Goal: Task Accomplishment & Management: Complete application form

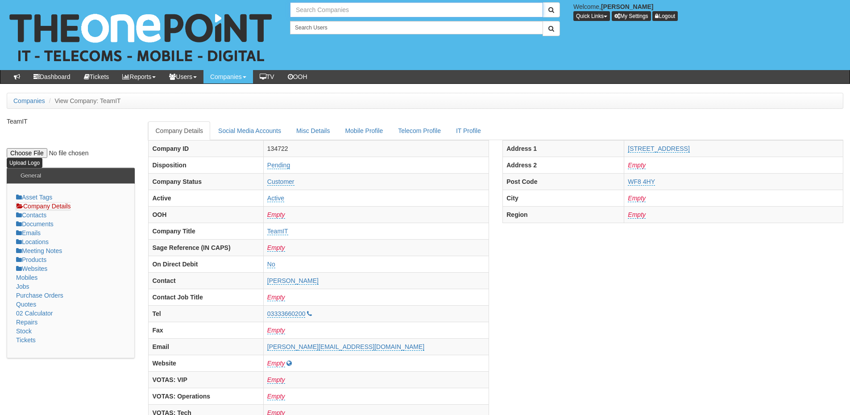
click at [349, 9] on input "text" at bounding box center [416, 9] width 253 height 15
click at [341, 27] on link "Hudgell Solicitors" at bounding box center [416, 24] width 251 height 13
type input "Hudgell Solicitors"
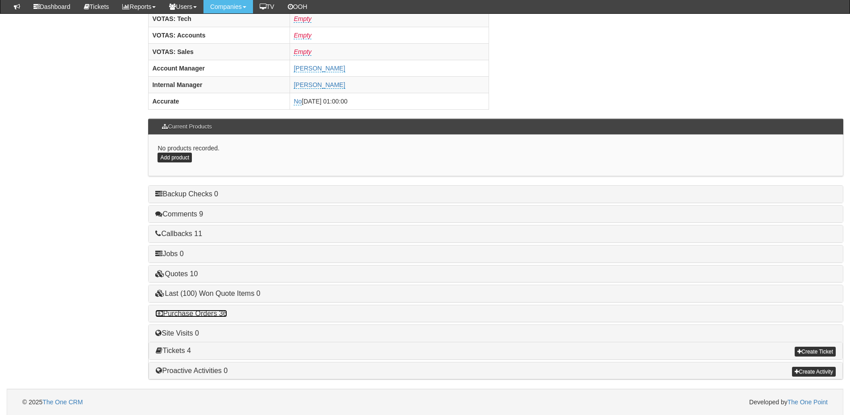
drag, startPoint x: 221, startPoint y: 312, endPoint x: 379, endPoint y: 300, distance: 158.7
click at [221, 312] on link "Purchase Orders 36" at bounding box center [190, 313] width 71 height 8
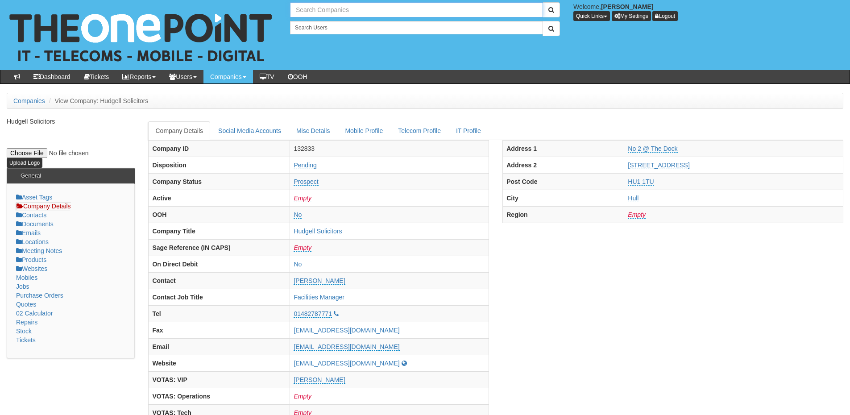
click at [322, 15] on input "text" at bounding box center [416, 9] width 253 height 15
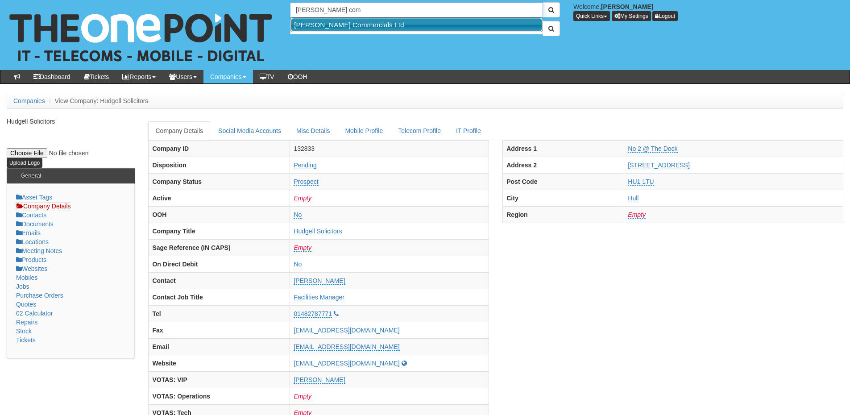
click at [321, 19] on link "Thompson Commercials Ltd" at bounding box center [416, 24] width 251 height 13
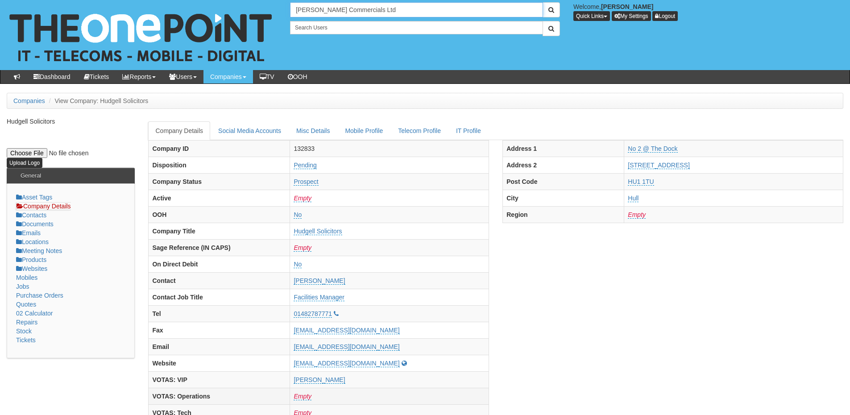
type input "Thompson Commercials Ltd"
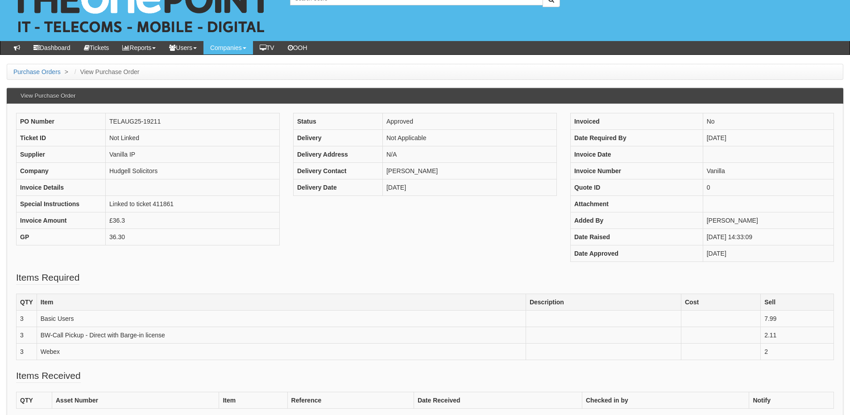
scroll to position [45, 0]
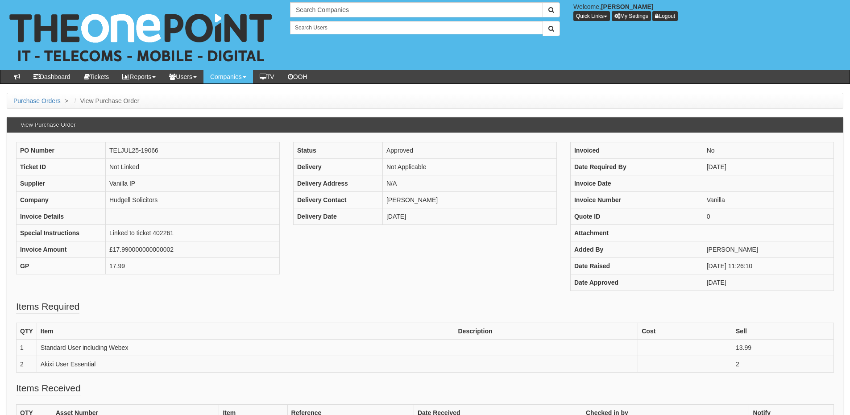
scroll to position [45, 0]
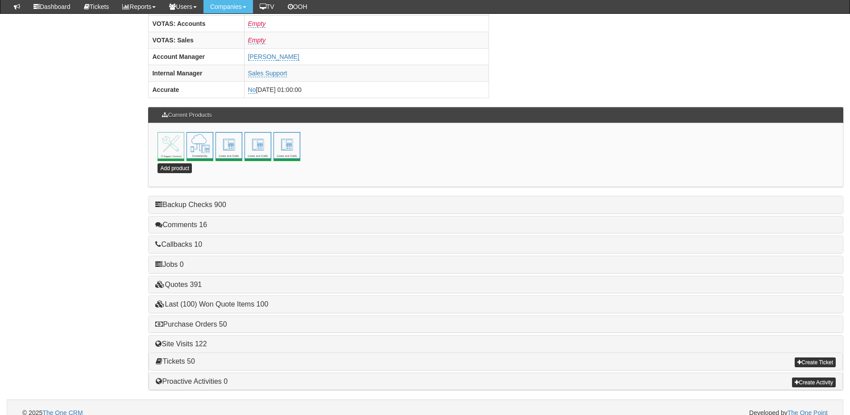
scroll to position [394, 0]
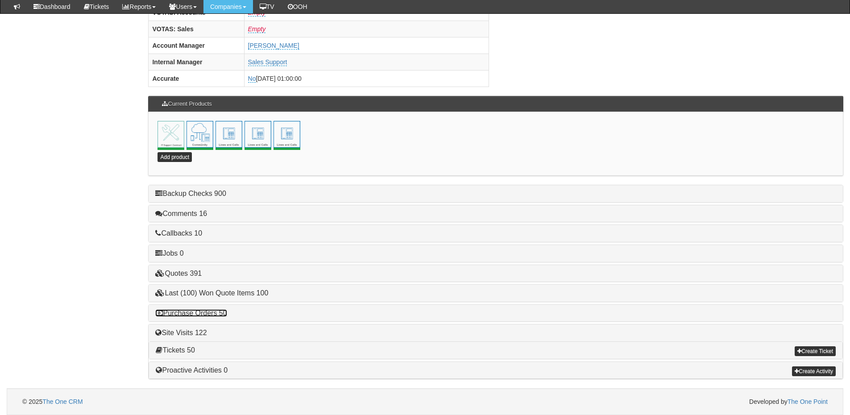
drag, startPoint x: 218, startPoint y: 312, endPoint x: 338, endPoint y: 310, distance: 120.9
click at [218, 312] on link "Purchase Orders 50" at bounding box center [190, 313] width 71 height 8
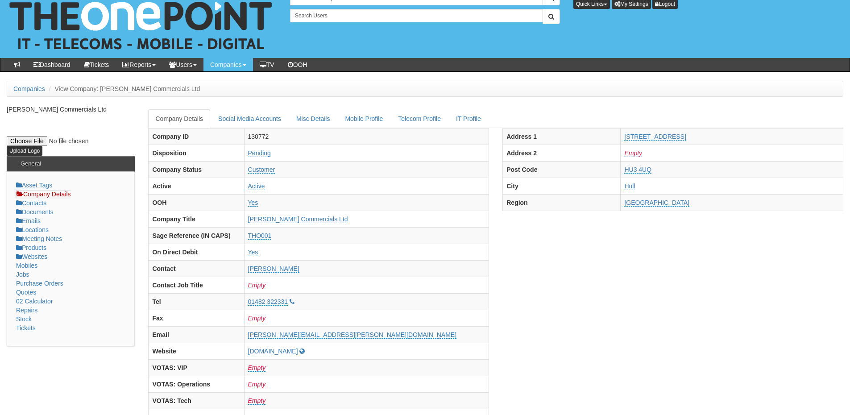
scroll to position [0, 0]
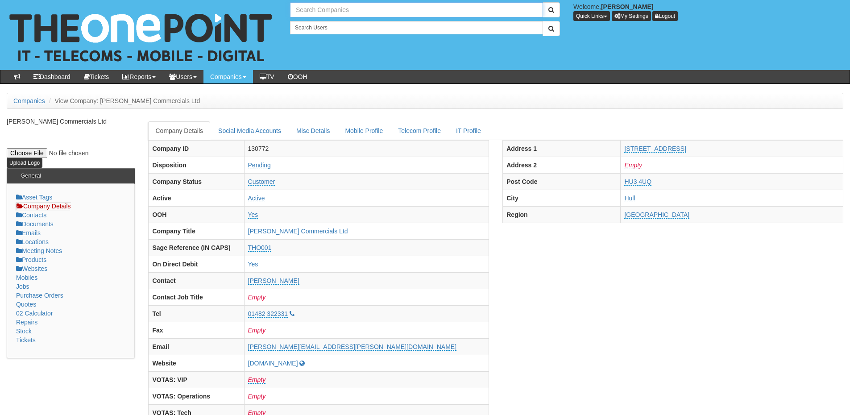
click at [317, 11] on input "text" at bounding box center [416, 9] width 253 height 15
click at [320, 27] on link "Running Deep Limited" at bounding box center [416, 24] width 251 height 13
type input "Running Deep Limited"
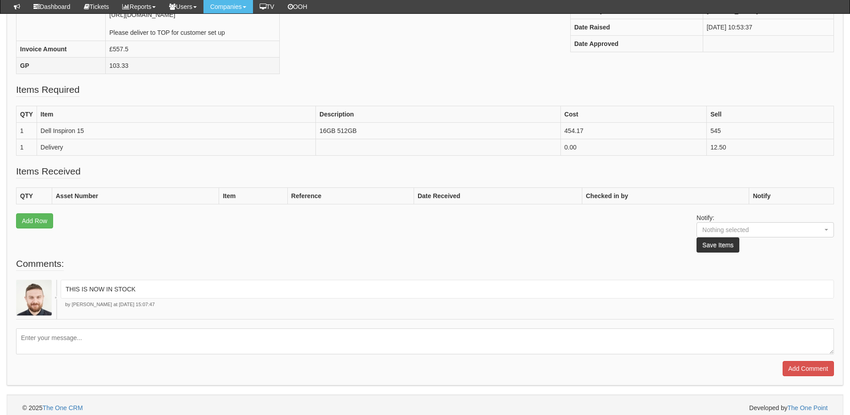
scroll to position [223, 0]
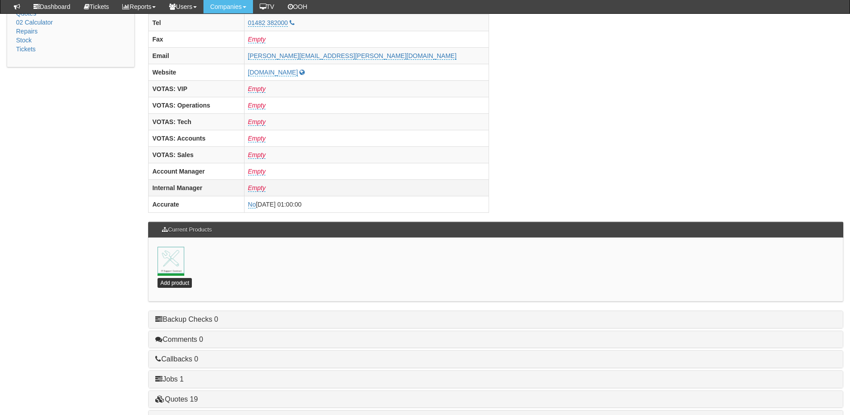
scroll to position [394, 0]
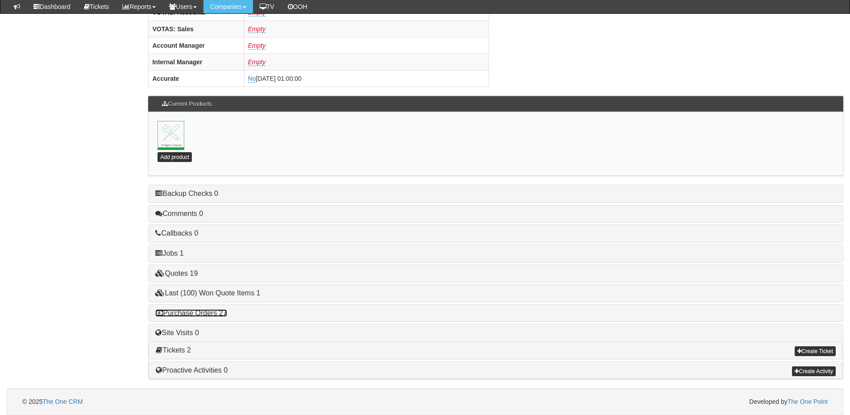
click at [217, 314] on link "Purchase Orders 27" at bounding box center [190, 313] width 71 height 8
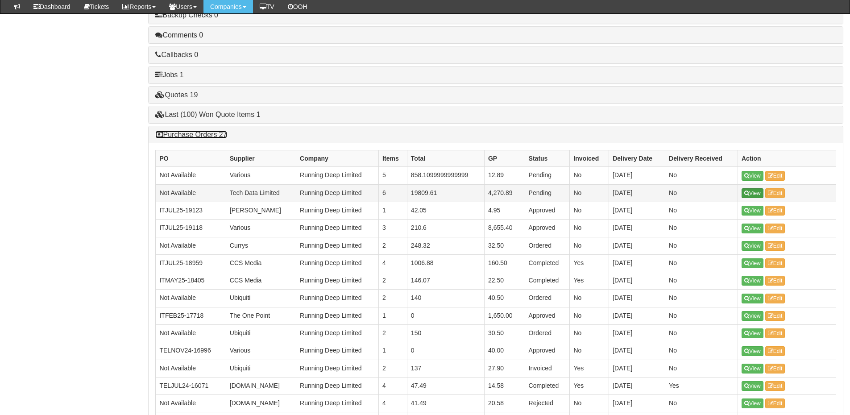
scroll to position [572, 0]
click at [196, 130] on div "Purchase Orders 27" at bounding box center [496, 135] width 694 height 17
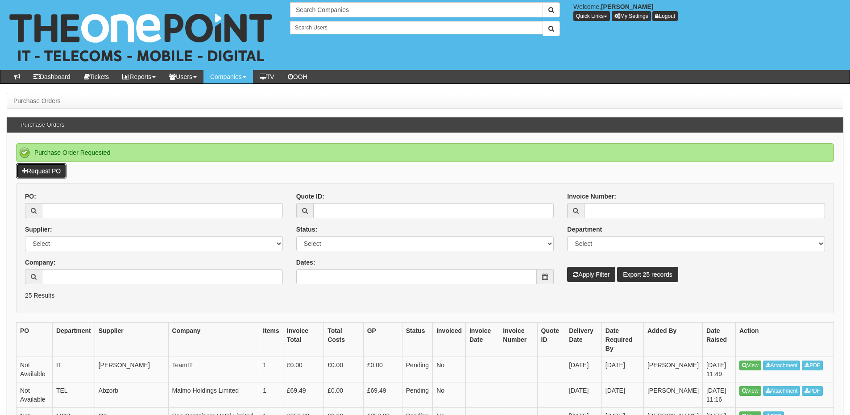
click at [52, 169] on link "Request PO" at bounding box center [41, 170] width 50 height 15
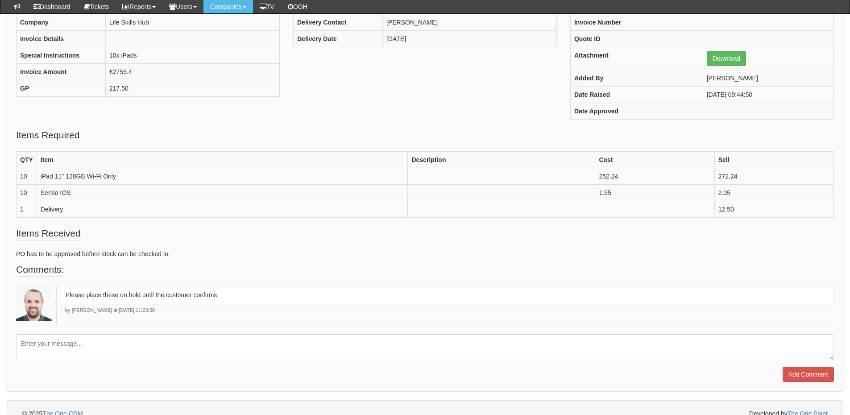
scroll to position [167, 0]
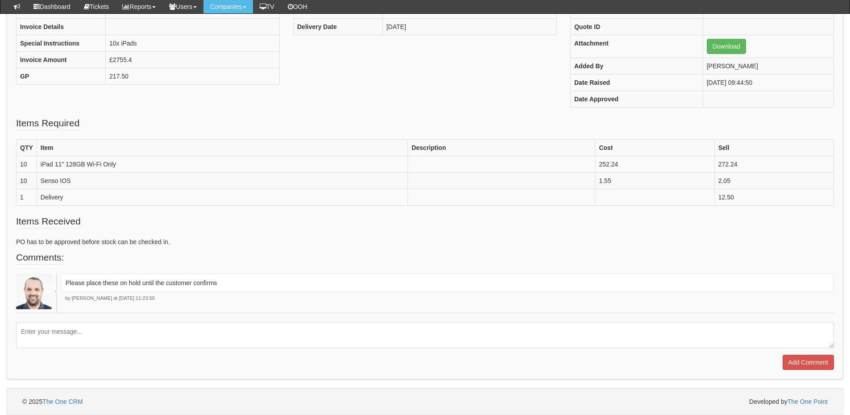
click at [102, 328] on textarea at bounding box center [424, 335] width 817 height 26
click at [59, 332] on textarea "Please cancel this PO and new one will be raised if required" at bounding box center [424, 335] width 817 height 26
type textarea "Please reject this PO and new one will be raised if required"
click at [793, 359] on input "Add Comment" at bounding box center [807, 362] width 51 height 15
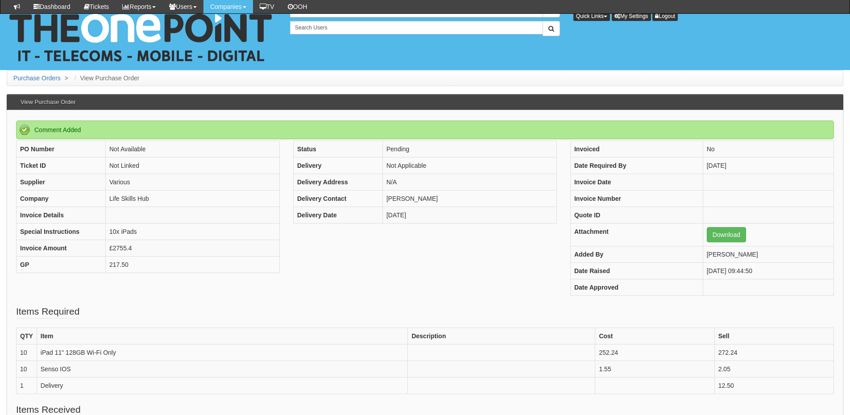
scroll to position [235, 0]
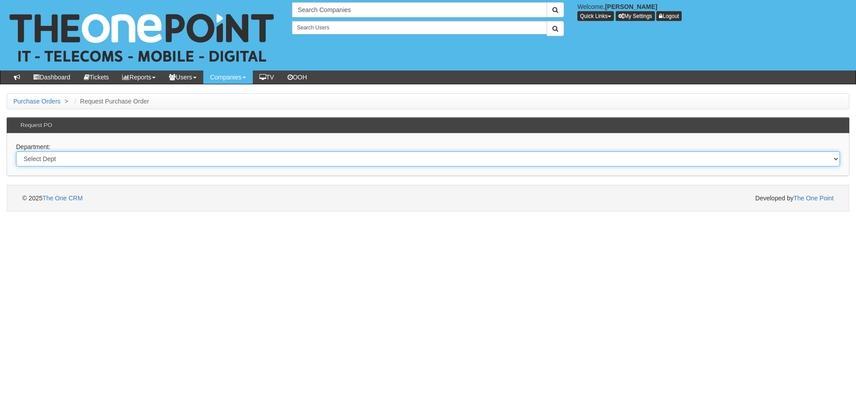
click at [188, 157] on select "Select Dept Digital Internal IT Mobiles Marketing Telecoms" at bounding box center [428, 158] width 824 height 15
select select "?pipeID=&dept=MOB"
click at [16, 151] on select "Select Dept Digital Internal IT Mobiles Marketing Telecoms" at bounding box center [428, 158] width 824 height 15
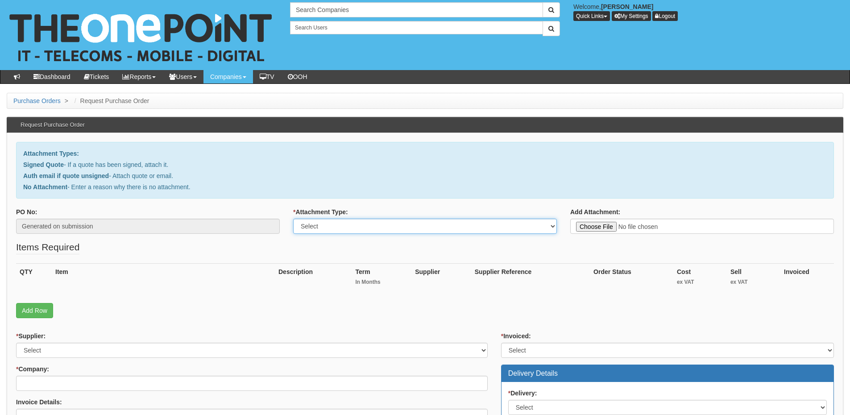
drag, startPoint x: 415, startPoint y: 219, endPoint x: 413, endPoint y: 227, distance: 7.5
click at [415, 219] on select "Select Signed Quote Auth email with quote if unsigned No Attachment" at bounding box center [425, 226] width 264 height 15
select select "Auth email if quote unsigned"
click at [293, 219] on select "Select Signed Quote Auth email with quote if unsigned No Attachment" at bounding box center [425, 226] width 264 height 15
type input "C:\fakepath\Re_ Entry level iphone _ confirm prices please (1).msg"
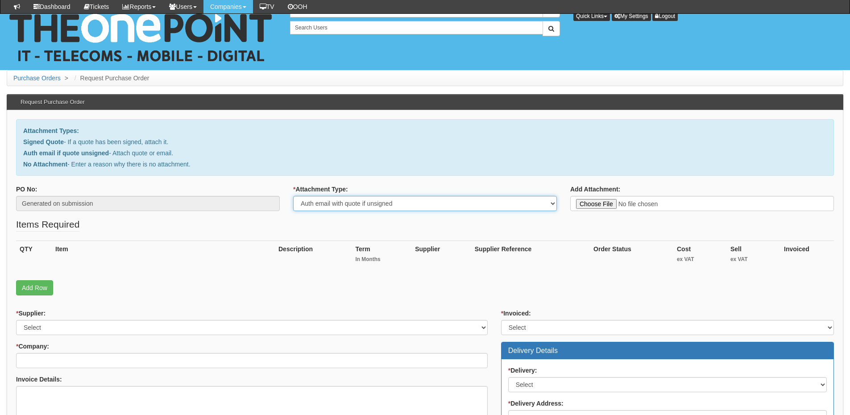
scroll to position [134, 0]
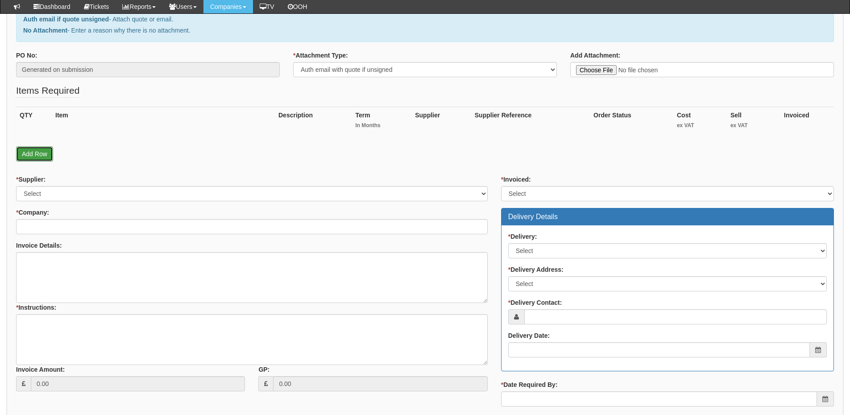
click at [26, 153] on link "Add Row" at bounding box center [34, 153] width 37 height 15
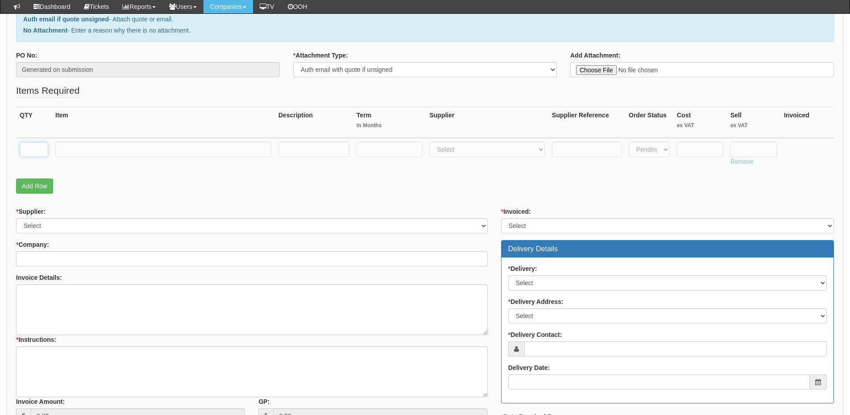
click at [31, 144] on input "text" at bounding box center [34, 149] width 29 height 15
type input "1"
click at [35, 189] on link "Add Row" at bounding box center [34, 185] width 37 height 15
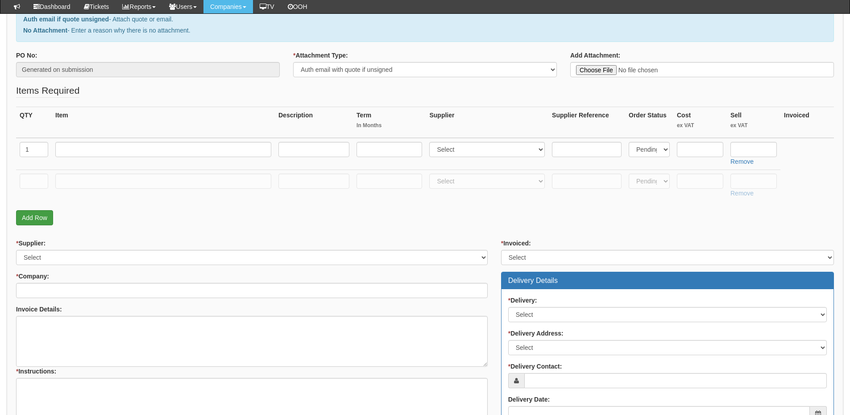
click at [35, 189] on td at bounding box center [34, 185] width 36 height 32
click at [37, 181] on input "text" at bounding box center [34, 180] width 29 height 15
type input "1"
click at [74, 182] on input "text" at bounding box center [163, 180] width 216 height 15
type input "Delivery"
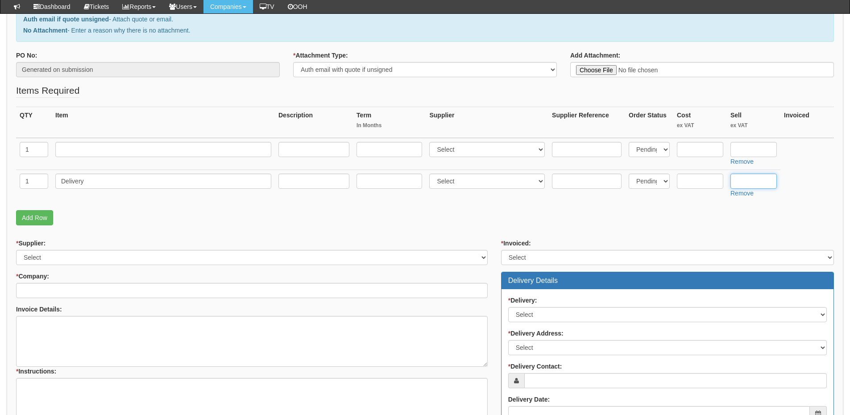
click at [754, 178] on input "text" at bounding box center [753, 180] width 46 height 15
type input "12.50"
click at [139, 144] on input "text" at bounding box center [163, 149] width 216 height 15
type input "iPhone 14 128GB Midnight"
click at [447, 152] on select "Select 123 REG.co.uk 1Password 3 4Gon AA Jones Electric Ltd Abzorb Access Group…" at bounding box center [487, 149] width 116 height 15
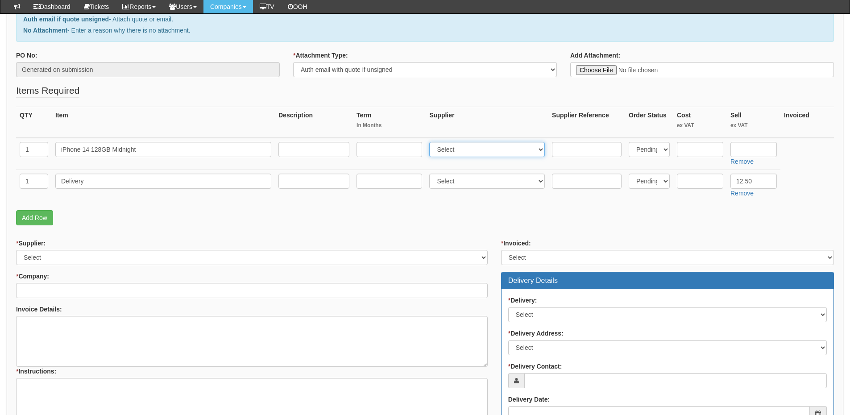
select select "54"
click at [431, 142] on select "Select 123 REG.co.uk 1Password 3 4Gon AA Jones Electric Ltd Abzorb Access Group…" at bounding box center [487, 149] width 116 height 15
click at [693, 145] on input "text" at bounding box center [700, 149] width 46 height 15
type input "396"
click at [750, 143] on input "text" at bounding box center [753, 149] width 46 height 15
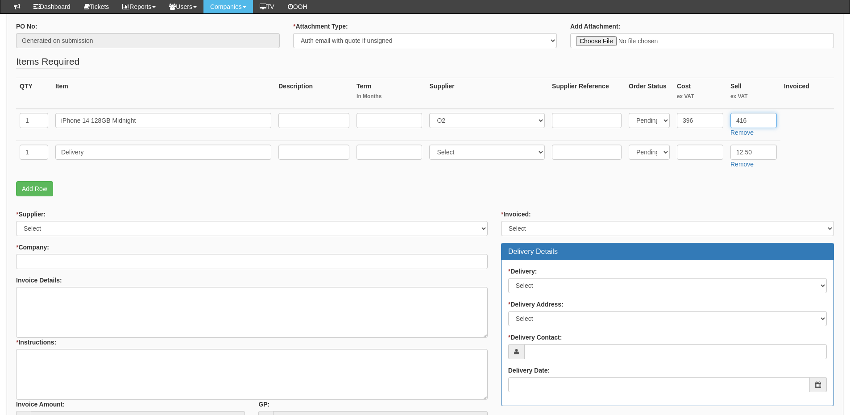
scroll to position [178, 0]
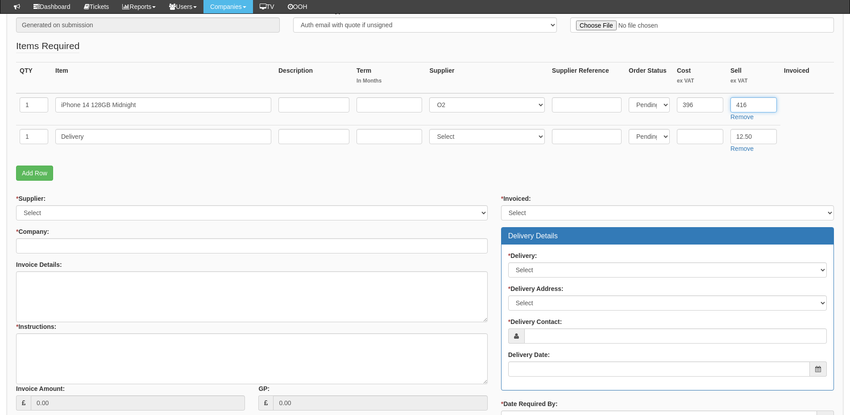
type input "416"
click at [134, 212] on select "Select 123 REG.co.uk 1Password 3 4Gon AA Jones Electric Ltd Abzorb Access Group…" at bounding box center [251, 212] width 471 height 15
select select "54"
click at [16, 205] on select "Select 123 REG.co.uk 1Password 3 4Gon AA Jones Electric Ltd Abzorb Access Group…" at bounding box center [251, 212] width 471 height 15
click at [106, 248] on input "* Company:" at bounding box center [251, 245] width 471 height 15
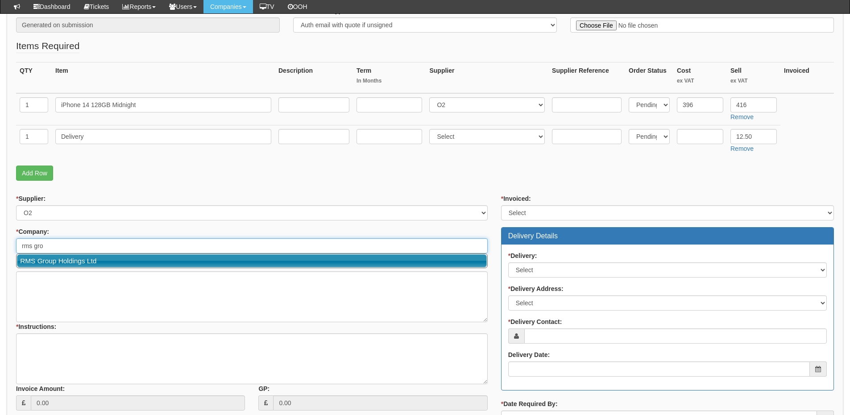
click at [76, 260] on link "RMS Group Holdings Ltd" at bounding box center [252, 260] width 470 height 13
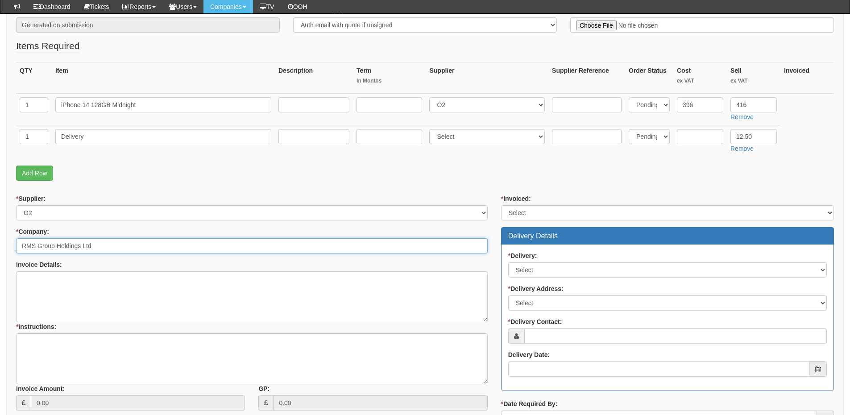
type input "RMS Group Holdings Ltd"
drag, startPoint x: 512, startPoint y: 210, endPoint x: 518, endPoint y: 220, distance: 12.0
click at [512, 210] on select "Select Yes No N/A STB (part of order)" at bounding box center [667, 212] width 333 height 15
select select "2"
click at [501, 205] on select "Select Yes No N/A STB (part of order)" at bounding box center [667, 212] width 333 height 15
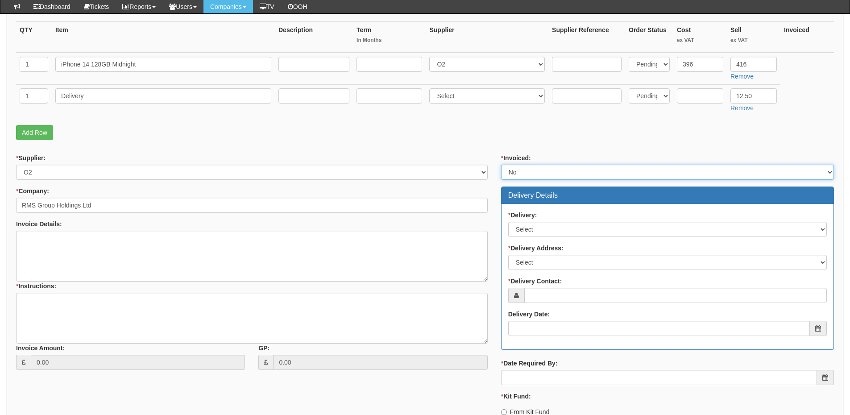
scroll to position [268, 0]
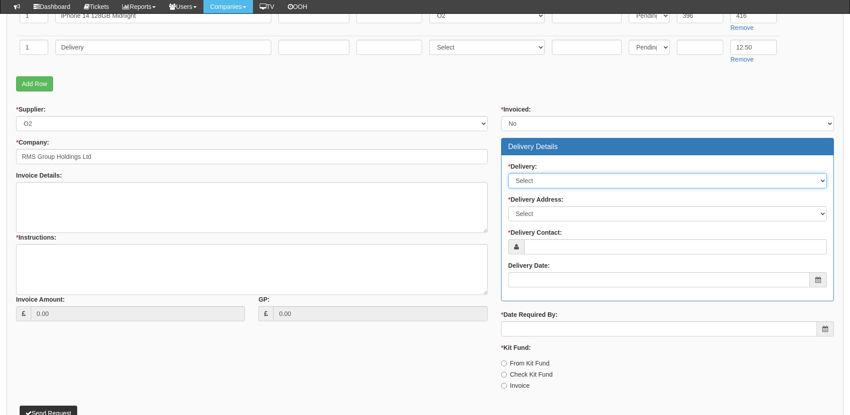
drag, startPoint x: 533, startPoint y: 181, endPoint x: 533, endPoint y: 186, distance: 5.4
click at [533, 181] on select "Select No Not Applicable Yes" at bounding box center [667, 180] width 318 height 15
select select "1"
click at [508, 173] on select "Select No Not Applicable Yes" at bounding box center [667, 180] width 318 height 15
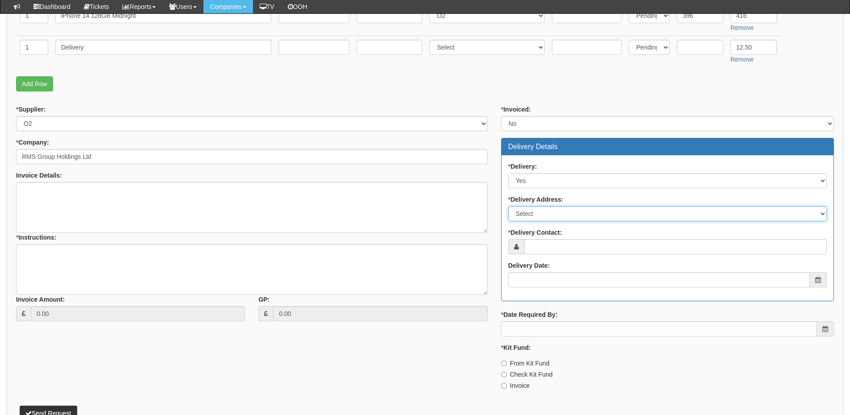
click at [540, 217] on select "Select Not Applicable Main Address - DN14 5SS RMS Goole - DN14 5SS RMS Hull - H…" at bounding box center [667, 213] width 318 height 15
select select "other"
click at [508, 206] on select "Select Not Applicable Main Address - DN14 5SS RMS Goole - DN14 5SS RMS Hull - H…" at bounding box center [667, 213] width 318 height 15
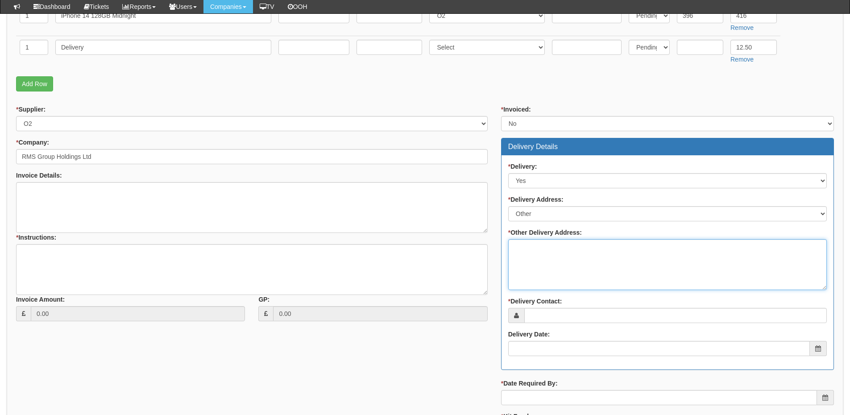
click at [559, 245] on textarea "* Other Delivery Address:" at bounding box center [667, 264] width 318 height 51
paste textarea "Alexandra Dock North, West Side Road, Grimsby DN31 3TD"
type textarea "Alexandra Dock North, West Side Road, Grimsby DN31 3TD"
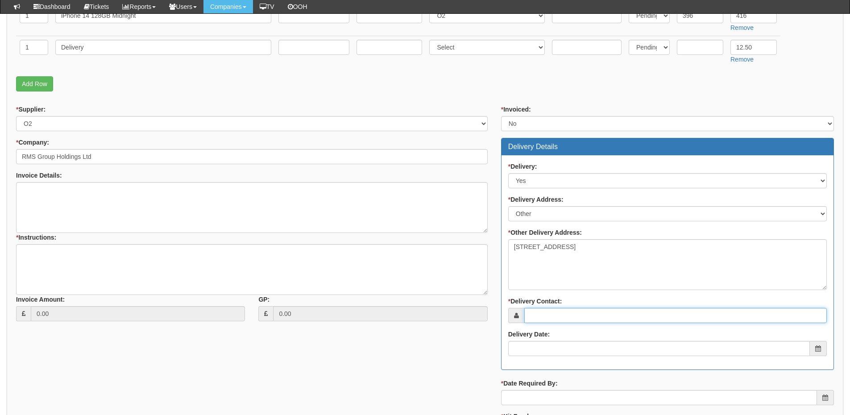
click at [696, 316] on input "* Delivery Contact:" at bounding box center [675, 315] width 302 height 15
paste input "Terry Bailey"
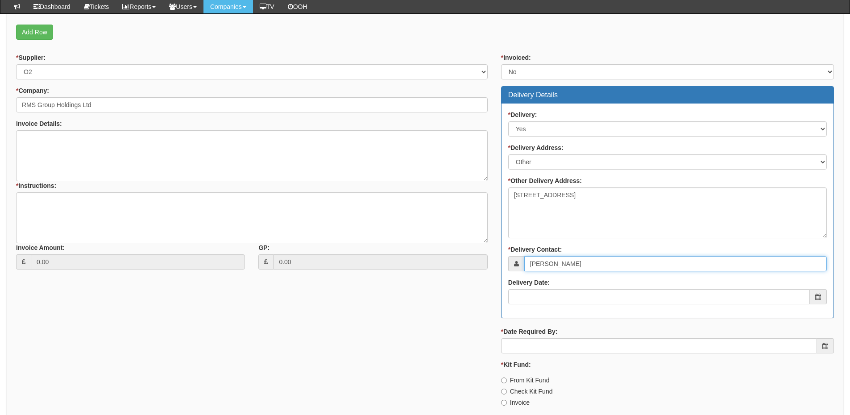
scroll to position [392, 0]
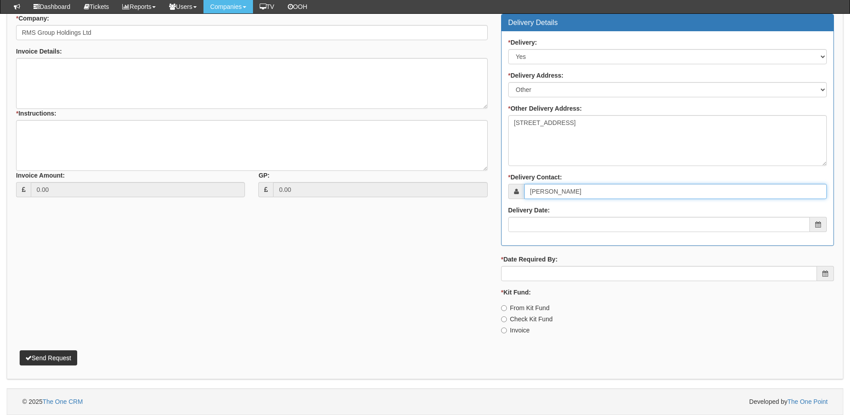
type input "Terry Bailey"
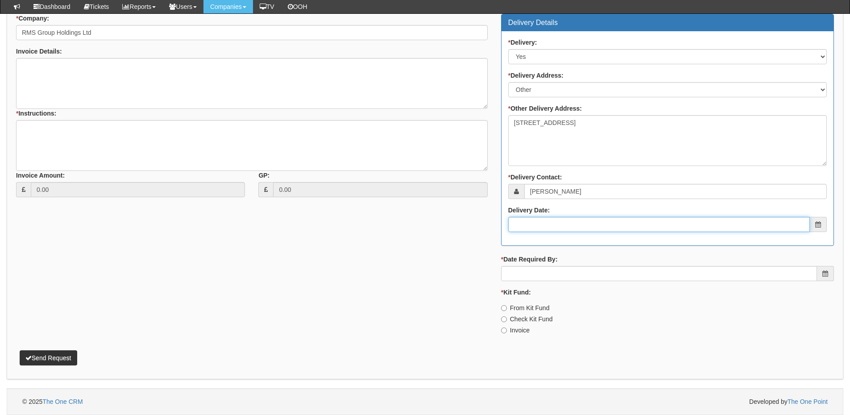
click at [586, 225] on input "Delivery Date:" at bounding box center [658, 224] width 301 height 15
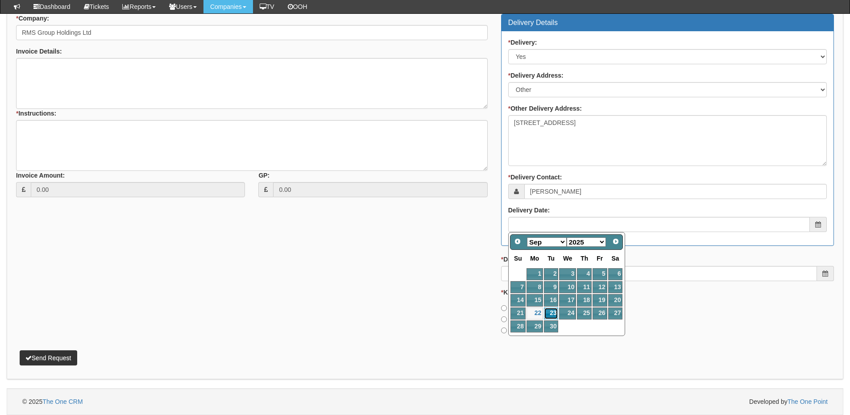
click at [550, 314] on link "23" at bounding box center [551, 313] width 14 height 12
type input "2025-09-23"
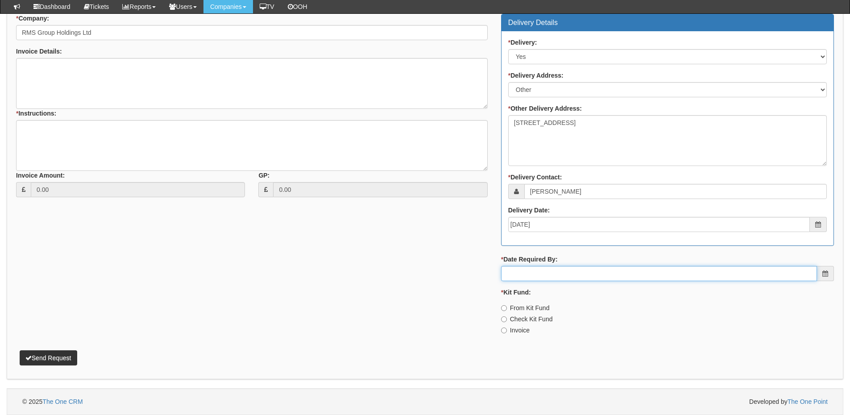
click at [553, 271] on input "* Date Required By:" at bounding box center [659, 273] width 316 height 15
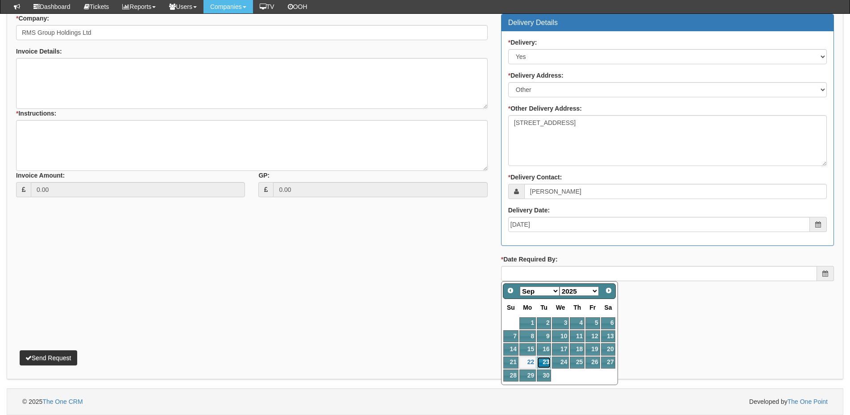
click at [546, 360] on link "23" at bounding box center [543, 362] width 14 height 12
type input "2025-09-23"
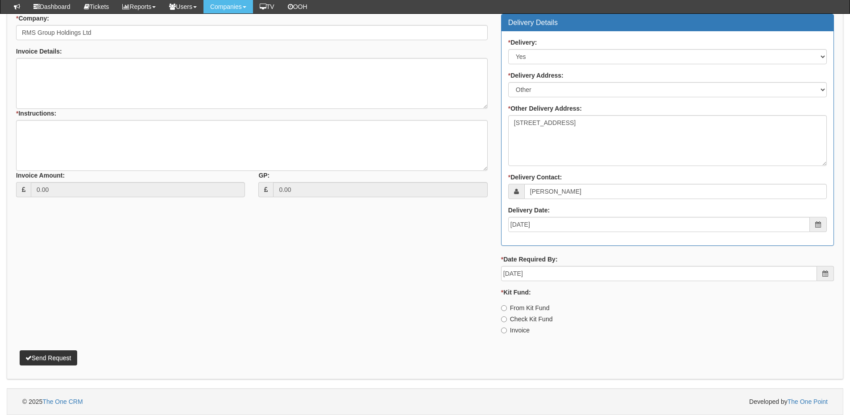
click at [515, 308] on label "From Kit Fund" at bounding box center [525, 307] width 49 height 9
click at [507, 308] on input "From Kit Fund" at bounding box center [504, 308] width 6 height 6
radio input "true"
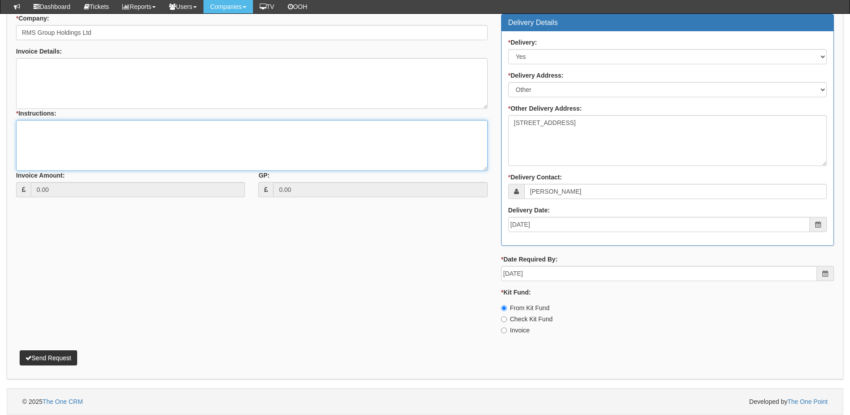
click at [121, 143] on textarea "* Instructions:" at bounding box center [251, 145] width 471 height 51
type textarea "Hardware only"
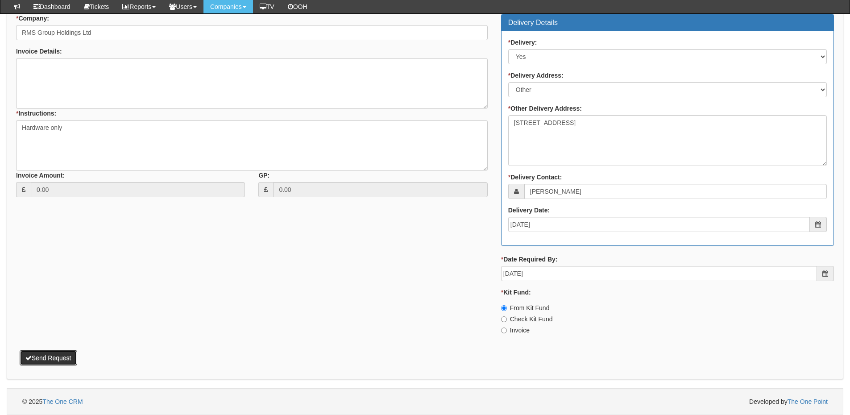
click at [66, 360] on button "Send Request" at bounding box center [49, 357] width 58 height 15
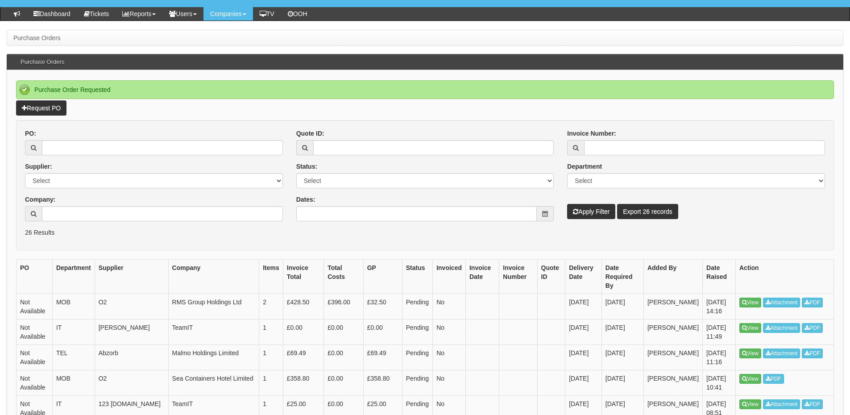
scroll to position [62, 0]
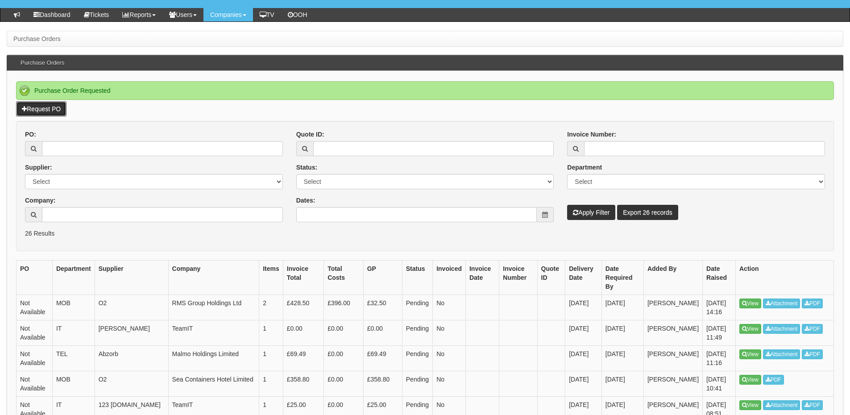
click at [37, 108] on link "Request PO" at bounding box center [41, 108] width 50 height 15
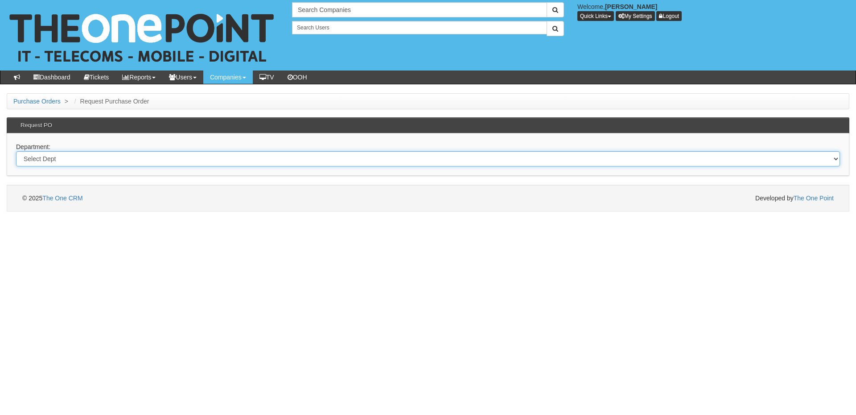
click at [305, 161] on select "Select Dept Digital Internal IT Mobiles Marketing Telecoms" at bounding box center [428, 158] width 824 height 15
select select "?pipeID=&dept=TEL"
click at [16, 151] on select "Select Dept Digital Internal IT Mobiles Marketing Telecoms" at bounding box center [428, 158] width 824 height 15
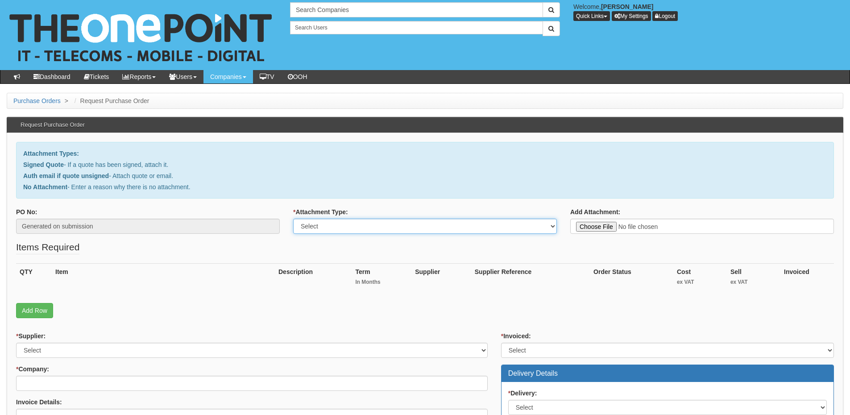
drag, startPoint x: 353, startPoint y: 226, endPoint x: 351, endPoint y: 231, distance: 5.9
click at [353, 226] on select "Select Signed Quote Auth email with quote if unsigned No Attachment" at bounding box center [425, 226] width 264 height 15
select select "No Attachment"
click at [293, 219] on select "Select Signed Quote Auth email with quote if unsigned No Attachment" at bounding box center [425, 226] width 264 height 15
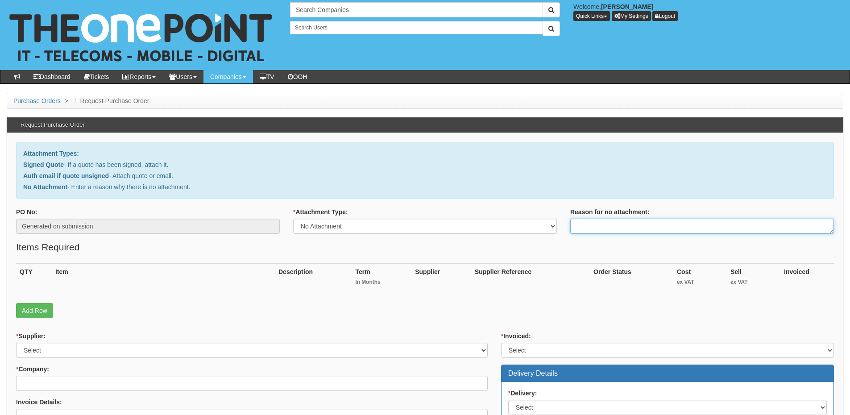
click at [596, 230] on textarea "Reason for no attachment:" at bounding box center [702, 226] width 264 height 15
click at [648, 226] on textarea "Linked to ticket 433949" at bounding box center [702, 226] width 264 height 15
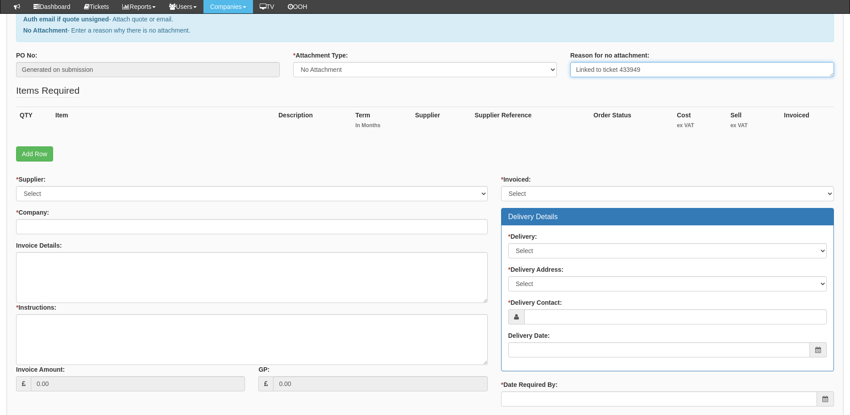
type textarea "Linked to ticket 433949"
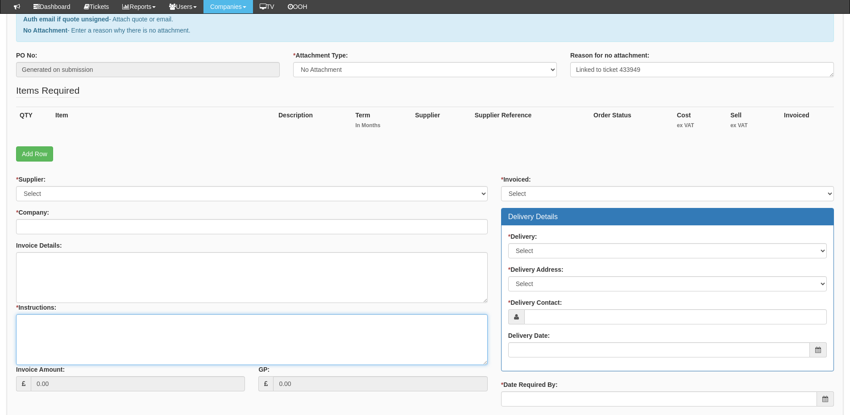
click at [169, 341] on textarea "* Instructions:" at bounding box center [251, 339] width 471 height 51
paste textarea "Linked to ticket 433949"
type textarea "Linked to ticket 433949"
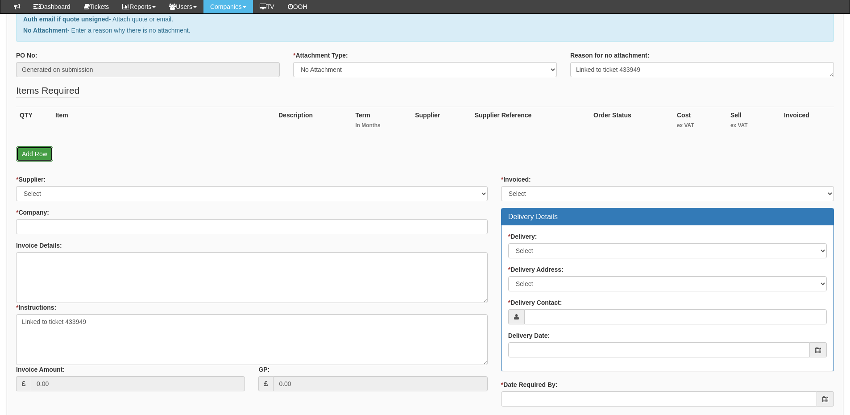
click at [36, 155] on link "Add Row" at bounding box center [34, 153] width 37 height 15
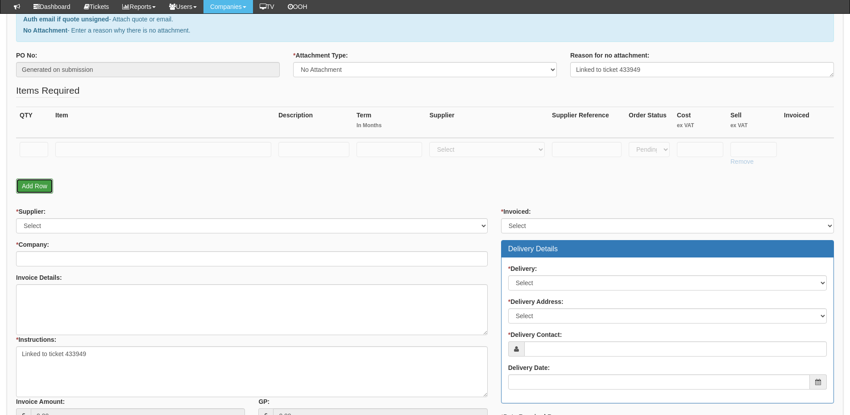
click at [41, 188] on link "Add Row" at bounding box center [34, 185] width 37 height 15
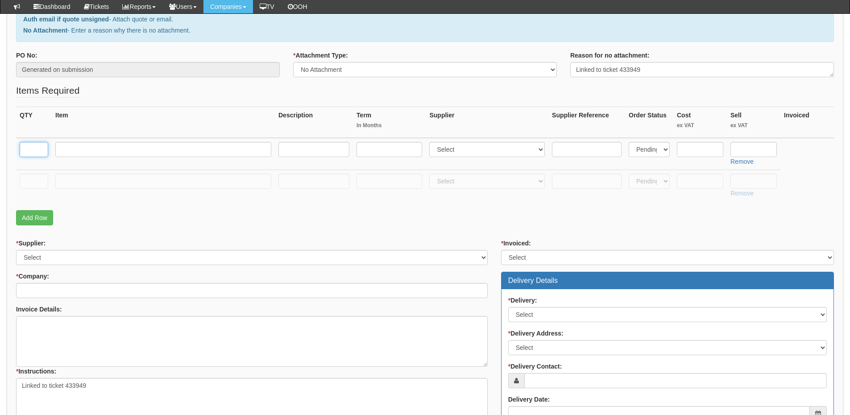
click at [37, 156] on input "text" at bounding box center [34, 149] width 29 height 15
type input "1"
click at [40, 190] on td at bounding box center [34, 185] width 36 height 32
click at [38, 183] on input "text" at bounding box center [34, 180] width 29 height 15
type input "1"
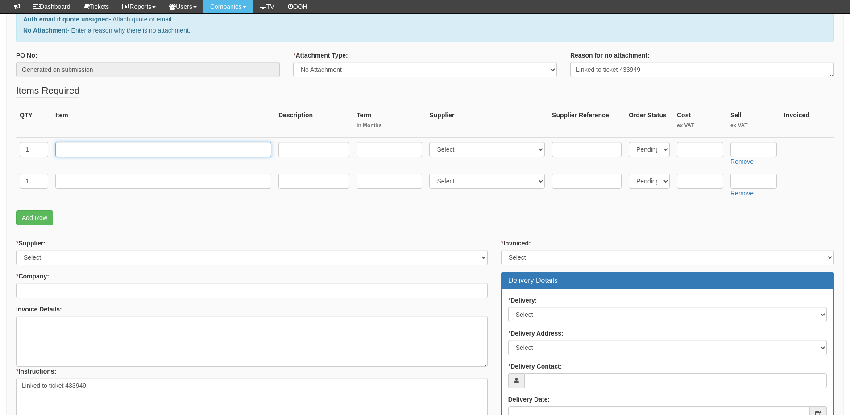
click at [70, 150] on input "text" at bounding box center [163, 149] width 216 height 15
type input "Call Centre User inc. Webex"
click at [465, 150] on select "Select 123 REG.co.uk 1Password 3 4Gon AA Jones Electric Ltd Abzorb Access Group…" at bounding box center [487, 149] width 116 height 15
select select "72"
click at [431, 142] on select "Select 123 REG.co.uk 1Password 3 4Gon AA Jones Electric Ltd Abzorb Access Group…" at bounding box center [487, 149] width 116 height 15
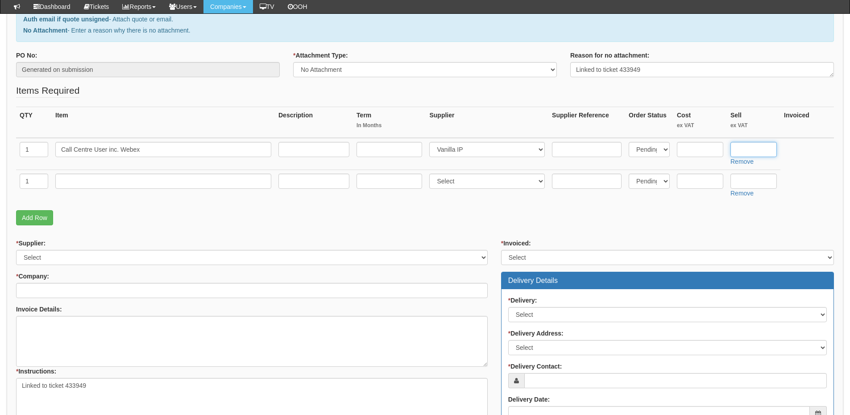
click at [740, 151] on input "text" at bounding box center [753, 149] width 46 height 15
type input "21.99"
click at [156, 182] on input "text" at bounding box center [163, 180] width 216 height 15
click at [110, 187] on input "text" at bounding box center [163, 180] width 216 height 15
type input "DND"
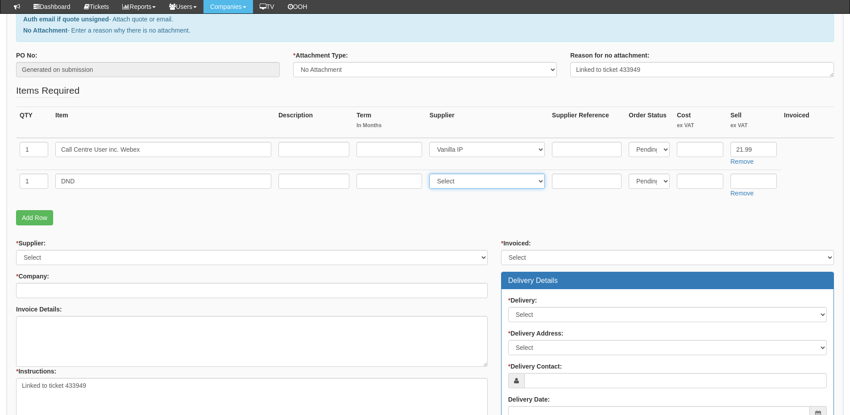
click at [456, 179] on select "Select 123 REG.co.uk 1Password 3 4Gon AA Jones Electric Ltd Abzorb Access Group…" at bounding box center [487, 180] width 116 height 15
select select "72"
click at [431, 173] on select "Select 123 REG.co.uk 1Password 3 4Gon AA Jones Electric Ltd Abzorb Access Group…" at bounding box center [487, 180] width 116 height 15
click at [755, 174] on input "text" at bounding box center [753, 180] width 46 height 15
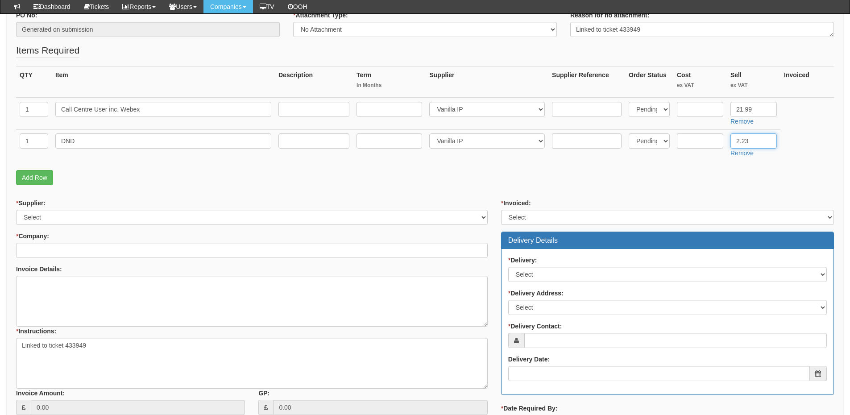
scroll to position [223, 0]
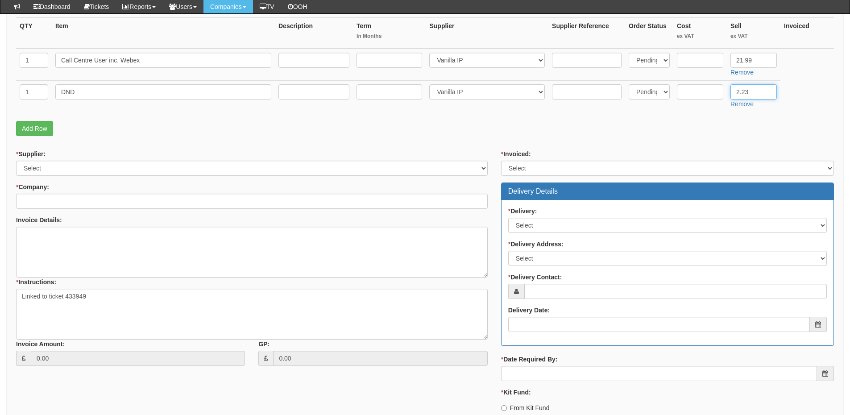
type input "2.23"
click at [93, 165] on select "Select 123 REG.co.uk 1Password 3 4Gon AA Jones Electric Ltd Abzorb Access Group…" at bounding box center [251, 168] width 471 height 15
select select "72"
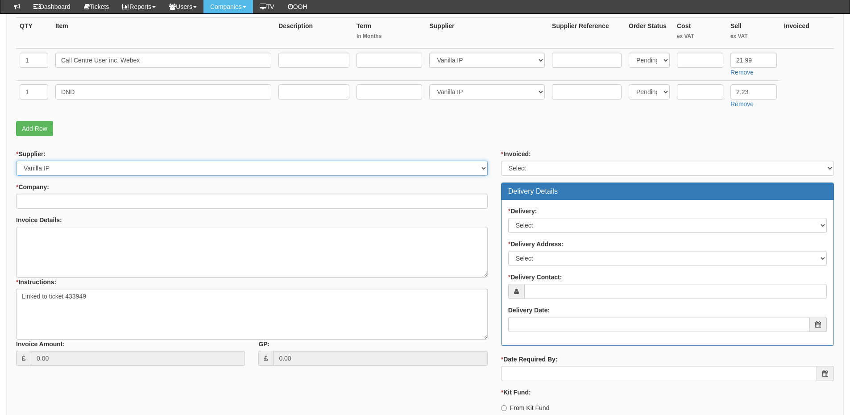
click at [16, 161] on select "Select 123 REG.co.uk 1Password 3 4Gon AA Jones Electric Ltd Abzorb Access Group…" at bounding box center [251, 168] width 471 height 15
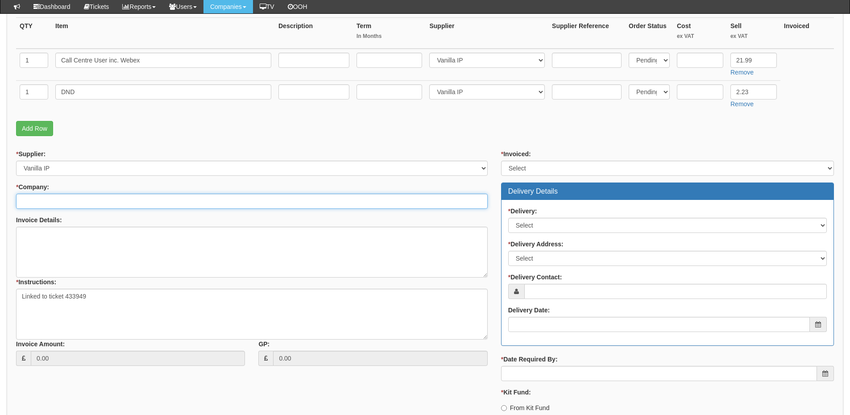
click at [81, 194] on input "* Company:" at bounding box center [251, 201] width 471 height 15
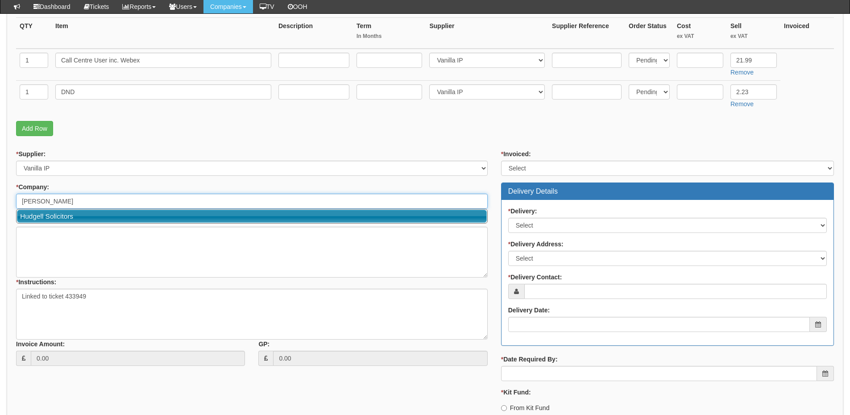
click at [80, 215] on link "Hudgell Solicitors" at bounding box center [252, 216] width 470 height 13
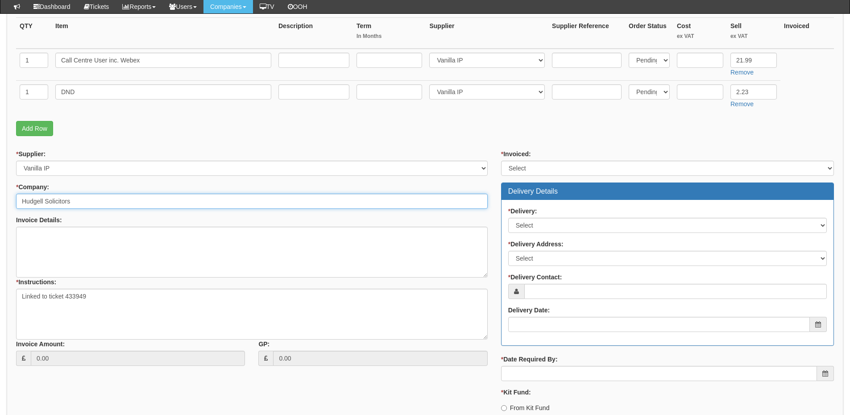
type input "Hudgell Solicitors"
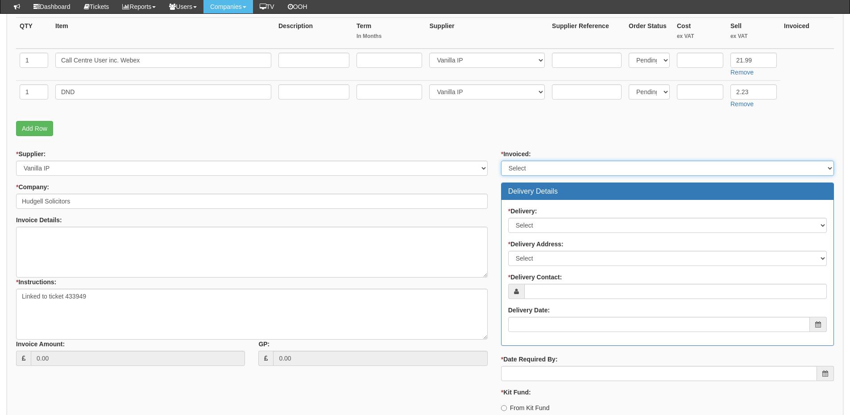
click at [553, 164] on select "Select Yes No N/A STB (part of order)" at bounding box center [667, 168] width 333 height 15
select select "2"
click at [501, 161] on select "Select Yes No N/A STB (part of order)" at bounding box center [667, 168] width 333 height 15
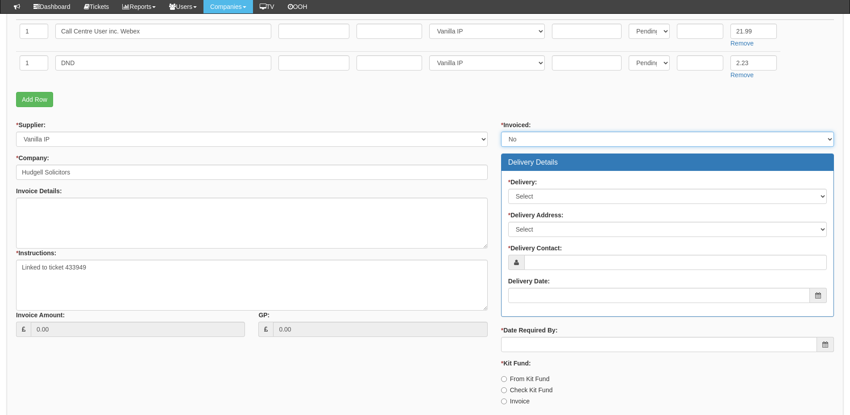
scroll to position [268, 0]
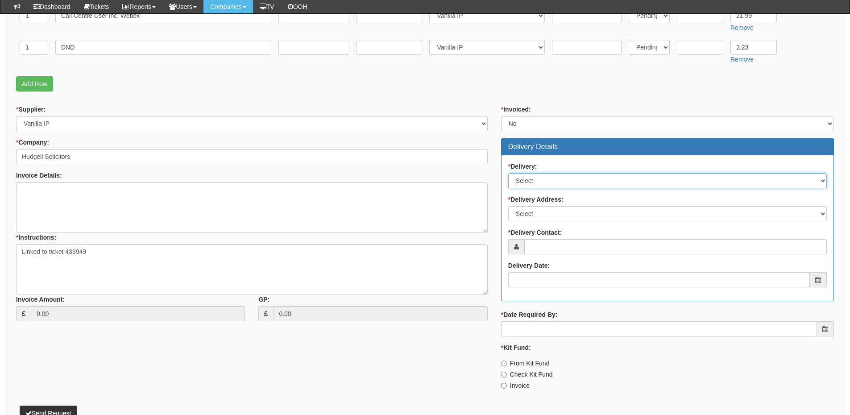
click at [545, 185] on select "Select No Not Applicable Yes" at bounding box center [667, 180] width 318 height 15
select select "3"
click at [508, 173] on select "Select No Not Applicable Yes" at bounding box center [667, 180] width 318 height 15
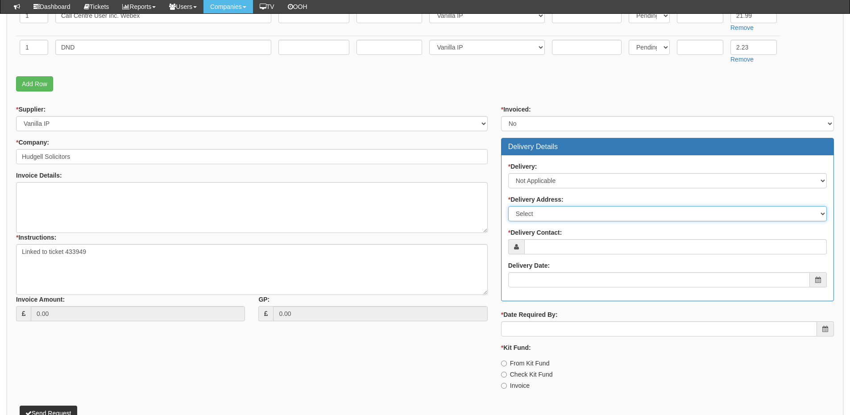
drag, startPoint x: 544, startPoint y: 214, endPoint x: 544, endPoint y: 221, distance: 7.1
click at [544, 214] on select "Select Not Applicable Main Address - HU1 1TU Other" at bounding box center [667, 213] width 318 height 15
select select "N/A"
click at [508, 206] on select "Select Not Applicable Main Address - HU1 1TU Other" at bounding box center [667, 213] width 318 height 15
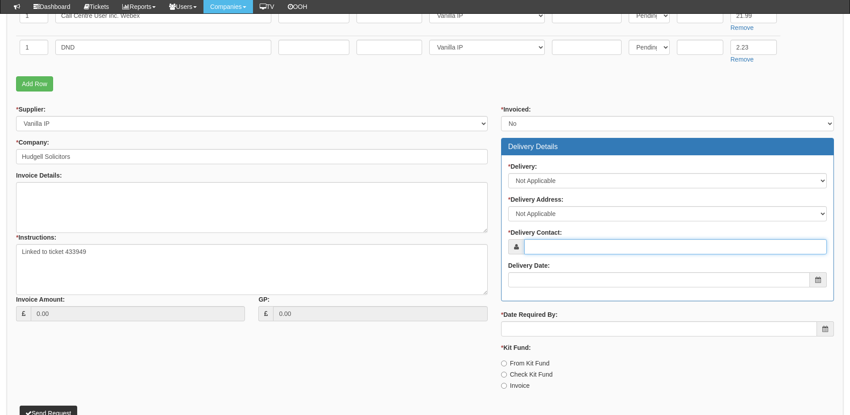
click at [551, 249] on input "* Delivery Contact:" at bounding box center [675, 246] width 302 height 15
type input "Connor Eggington"
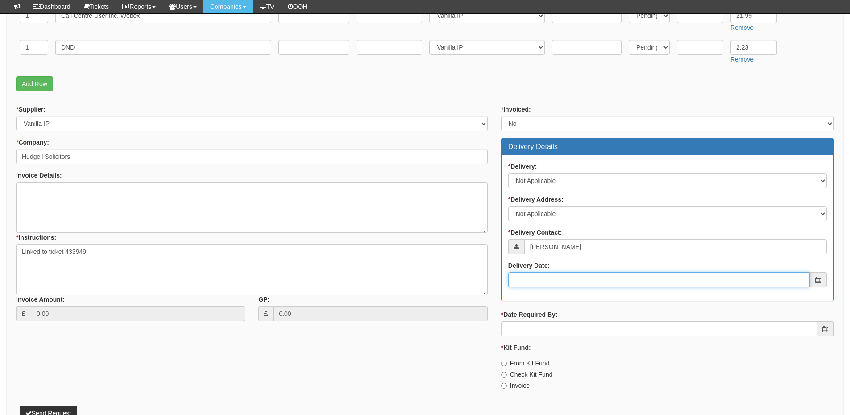
drag, startPoint x: 569, startPoint y: 244, endPoint x: 530, endPoint y: 275, distance: 50.1
click at [530, 275] on input "Delivery Date:" at bounding box center [658, 279] width 301 height 15
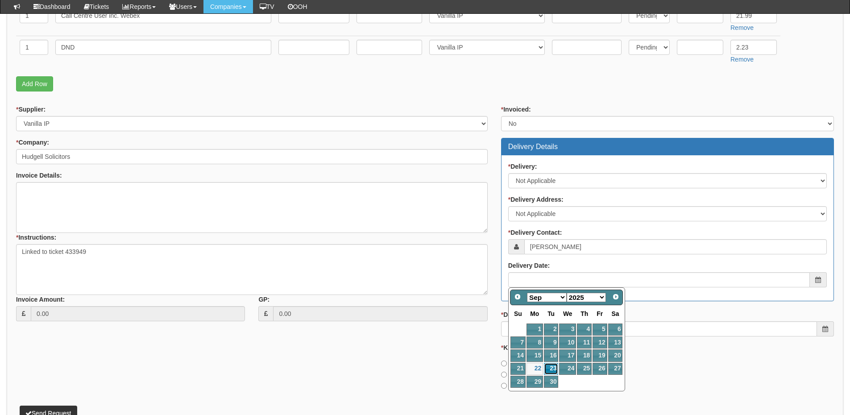
click at [553, 368] on link "23" at bounding box center [551, 369] width 14 height 12
type input "2025-09-23"
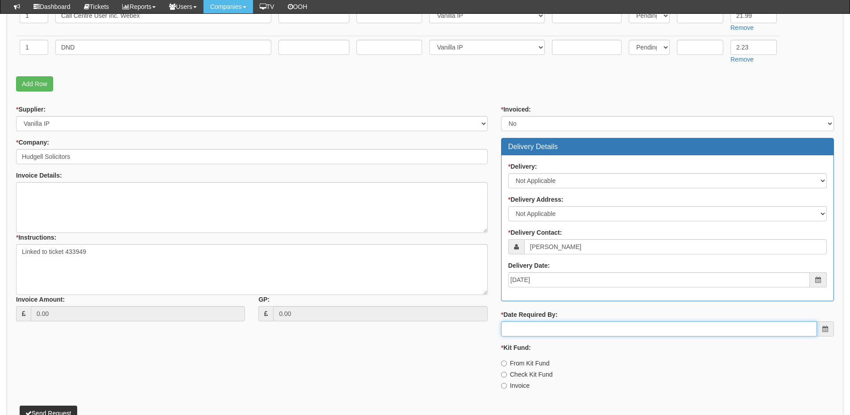
click at [559, 332] on input "* Date Required By:" at bounding box center [659, 328] width 316 height 15
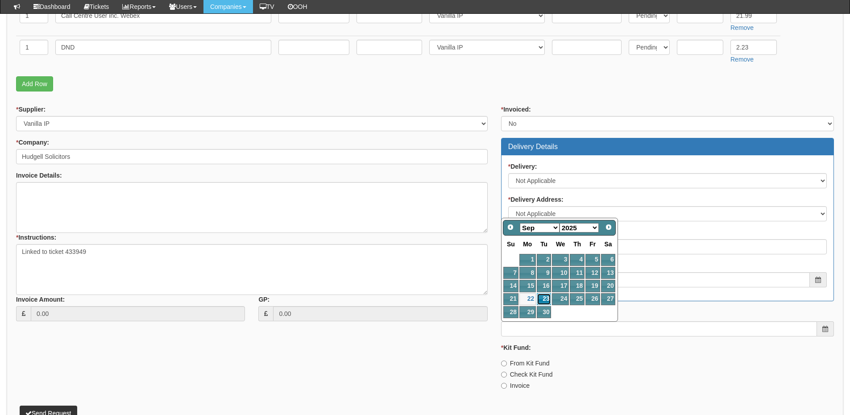
click at [540, 299] on link "23" at bounding box center [543, 299] width 14 height 12
type input "2025-09-23"
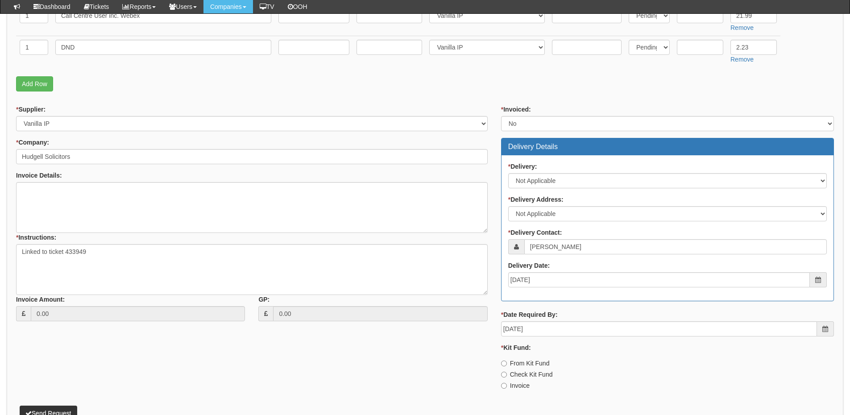
click at [520, 385] on label "Invoice" at bounding box center [515, 385] width 29 height 9
click at [507, 385] on input "Invoice" at bounding box center [504, 386] width 6 height 6
radio input "true"
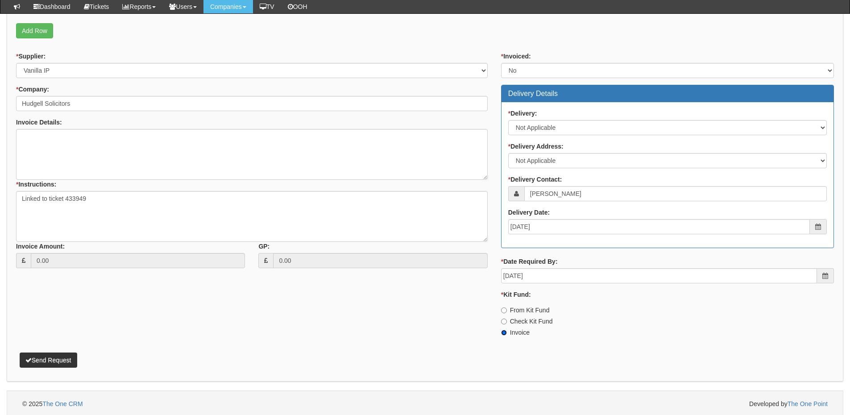
scroll to position [323, 0]
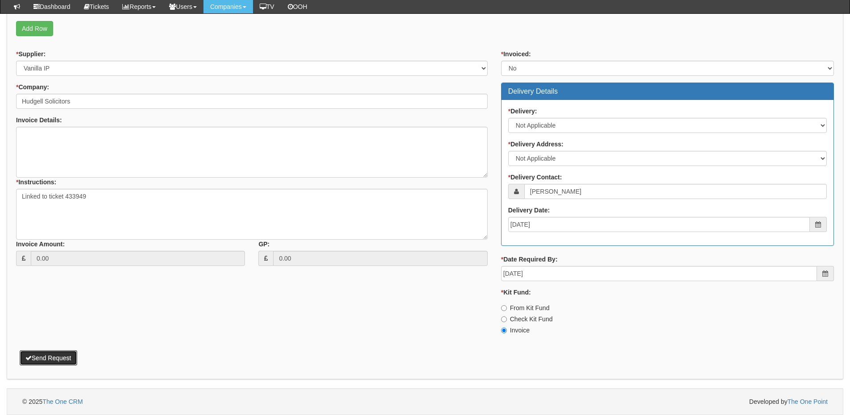
click at [56, 361] on button "Send Request" at bounding box center [49, 357] width 58 height 15
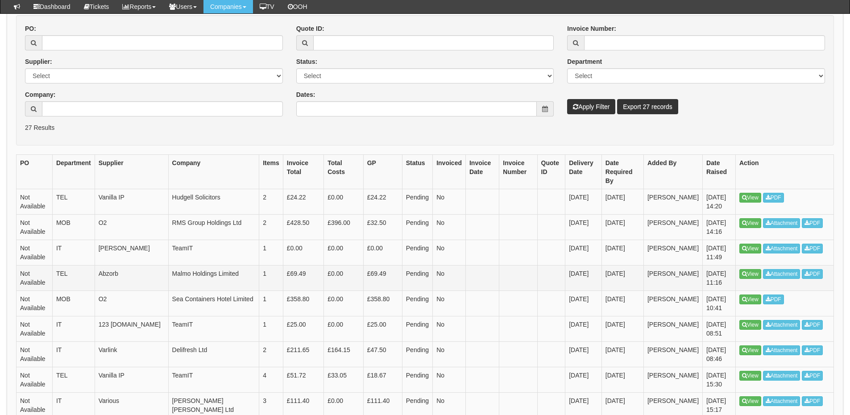
scroll to position [223, 0]
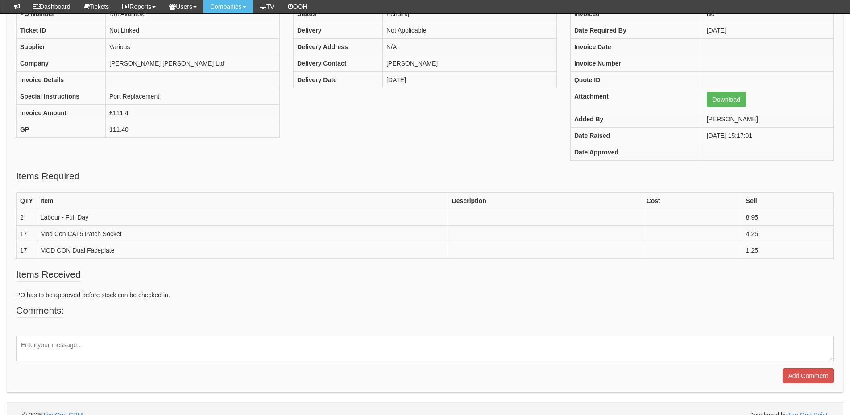
scroll to position [127, 0]
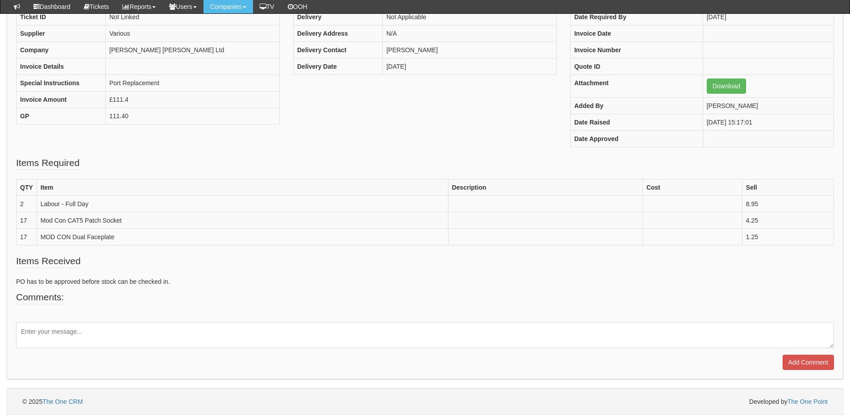
click at [114, 328] on textarea at bounding box center [424, 335] width 817 height 26
paste textarea "https://www.solwise.co.uk/networking_sundries_modular-connectors.htm"
click at [19, 332] on textarea "https://www.solwise.co.uk/networking_sundries_modular-connectors.htm" at bounding box center [424, 335] width 817 height 26
type textarea "Please see the link to the hardware https://www.solwise.co.uk/networking_sundri…"
click at [792, 365] on input "Add Comment" at bounding box center [807, 362] width 51 height 15
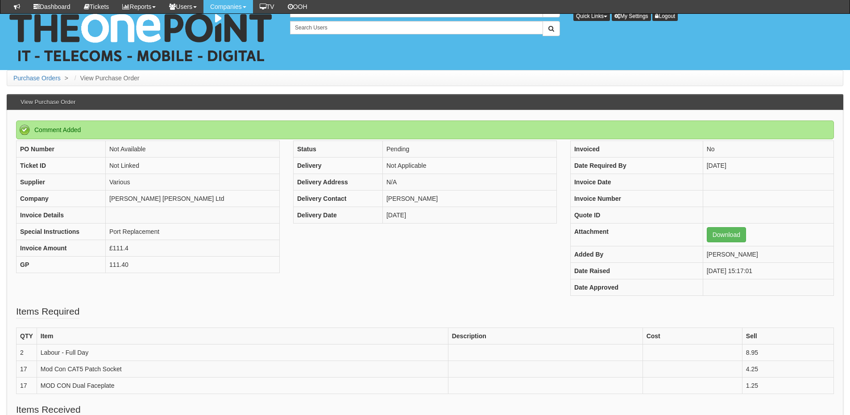
scroll to position [188, 0]
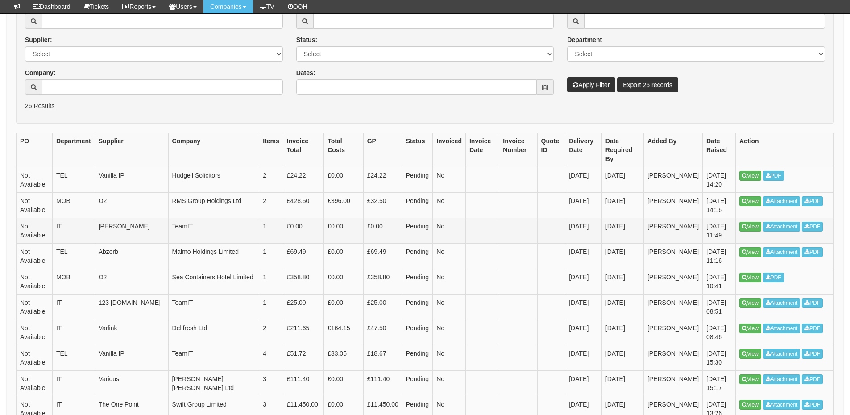
scroll to position [223, 0]
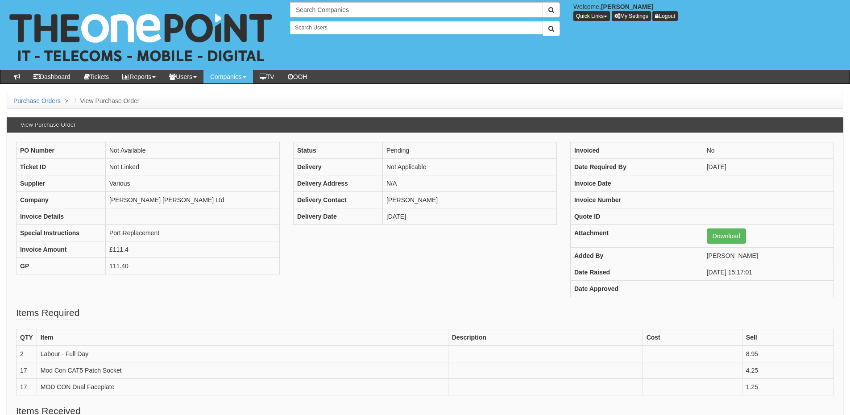
scroll to position [45, 0]
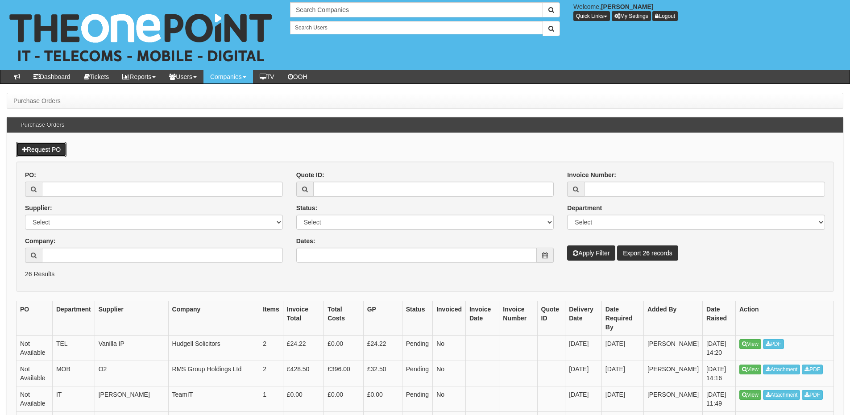
click at [55, 148] on link "Request PO" at bounding box center [41, 149] width 50 height 15
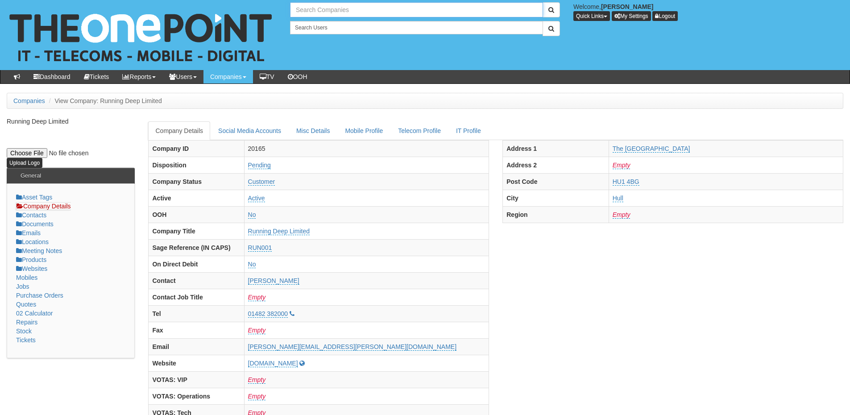
click at [320, 12] on input "text" at bounding box center [416, 9] width 253 height 15
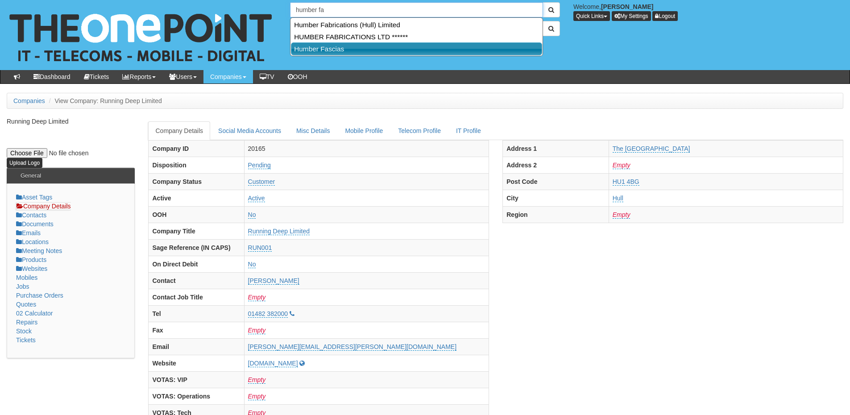
click at [324, 51] on link "Humber Fascias" at bounding box center [416, 48] width 251 height 13
type input "Humber Fascias"
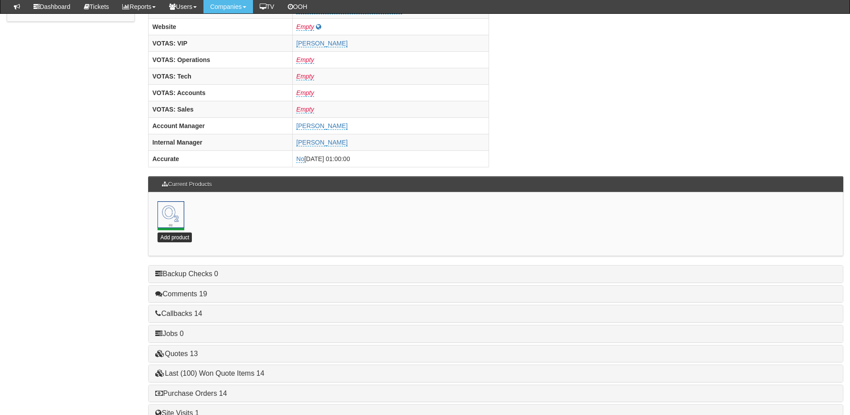
scroll to position [394, 0]
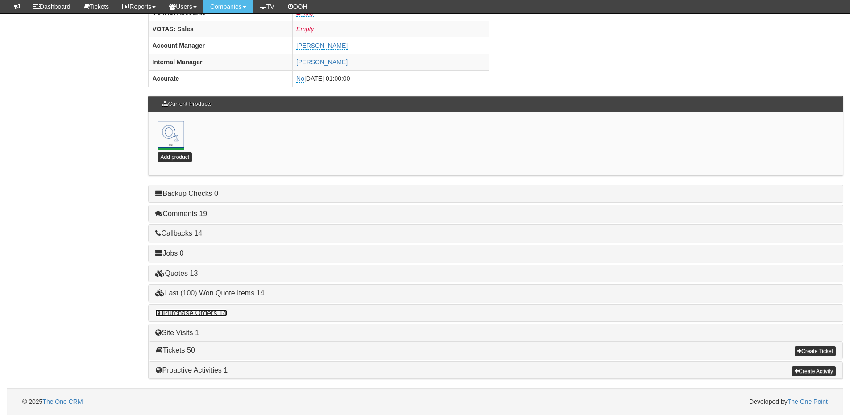
click at [212, 310] on link "Purchase Orders 14" at bounding box center [190, 313] width 71 height 8
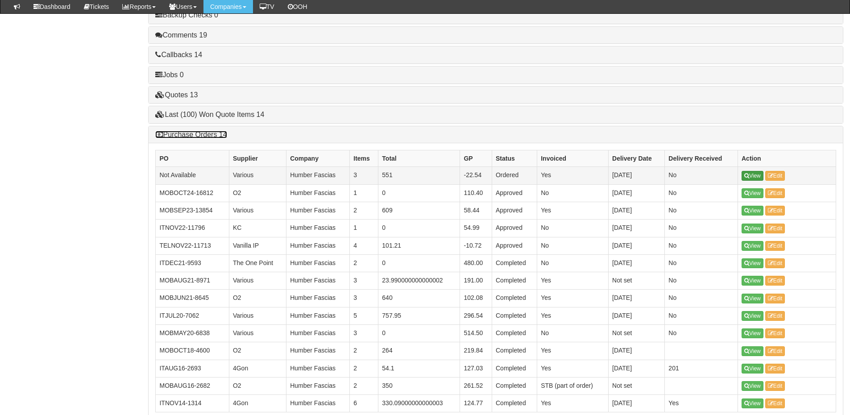
scroll to position [572, 0]
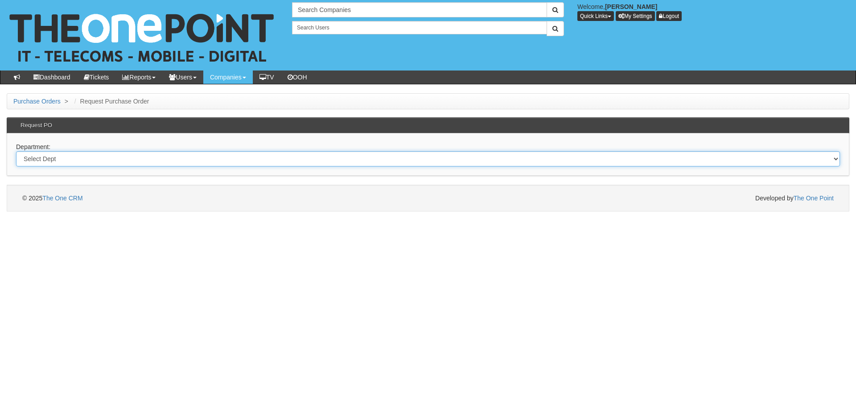
click at [187, 161] on select "Select Dept Digital Internal IT Mobiles Marketing Telecoms" at bounding box center [428, 158] width 824 height 15
select select "?pipeID=&dept=IT"
click at [16, 151] on select "Select Dept Digital Internal IT Mobiles Marketing Telecoms" at bounding box center [428, 158] width 824 height 15
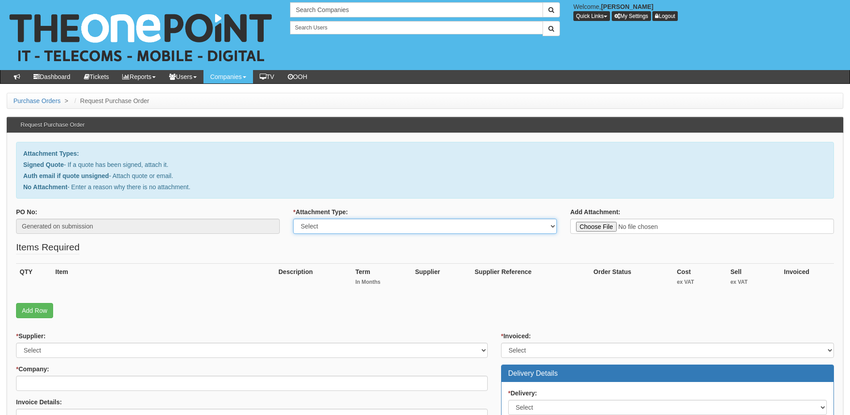
click at [322, 224] on select "Select Signed Quote Auth email with quote if unsigned No Attachment" at bounding box center [425, 226] width 264 height 15
click at [293, 219] on select "Select Signed Quote Auth email with quote if unsigned No Attachment" at bounding box center [425, 226] width 264 height 15
click at [324, 215] on label "* Attachment Type:" at bounding box center [320, 211] width 55 height 9
click at [324, 219] on select "Select Signed Quote Auth email with quote if unsigned No Attachment" at bounding box center [425, 226] width 264 height 15
click at [324, 225] on select "Select Signed Quote Auth email with quote if unsigned No Attachment" at bounding box center [425, 226] width 264 height 15
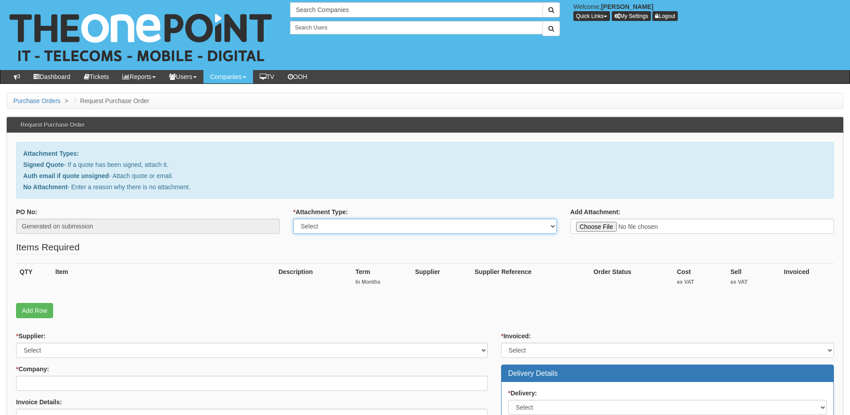
click at [293, 219] on select "Select Signed Quote Auth email with quote if unsigned No Attachment" at bounding box center [425, 226] width 264 height 15
click at [323, 230] on select "Select Signed Quote Auth email with quote if unsigned No Attachment" at bounding box center [425, 226] width 264 height 15
select select "Signed Quote"
click at [293, 219] on select "Select Signed Quote Auth email with quote if unsigned No Attachment" at bounding box center [425, 226] width 264 height 15
type input "C:\fakepath\Purex International - Sophos (1).pdf"
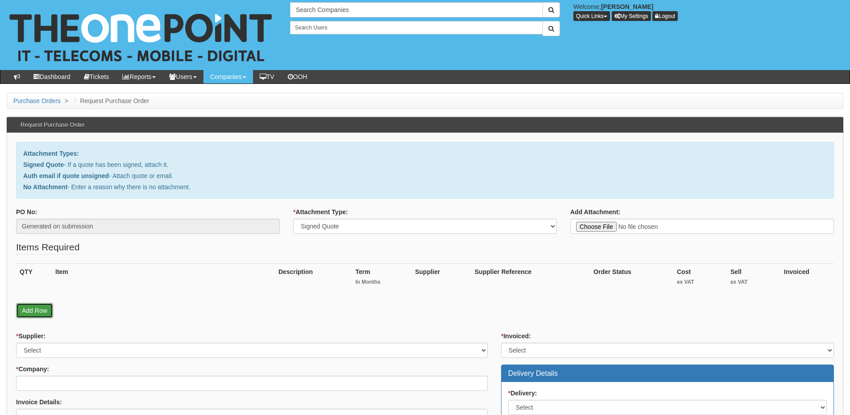
click at [35, 312] on link "Add Row" at bounding box center [34, 310] width 37 height 15
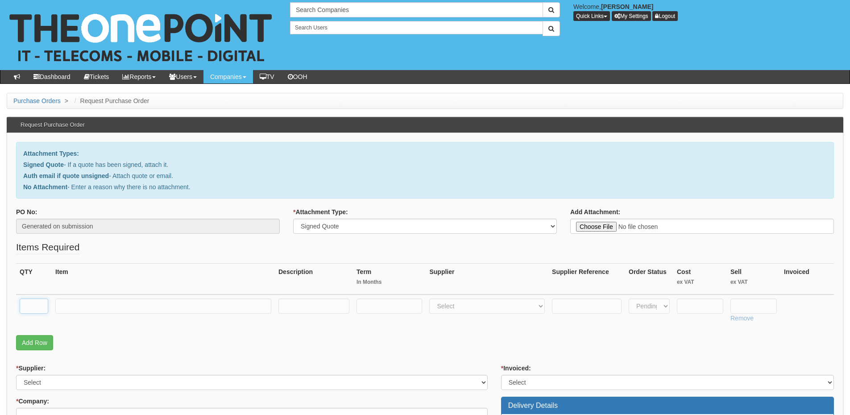
click at [34, 305] on input "text" at bounding box center [34, 305] width 29 height 15
type input "1"
click at [91, 308] on input "text" at bounding box center [163, 305] width 216 height 15
paste input "Central Intercept X Essentials for Server"
type input "Central Intercept X Essentials for Server"
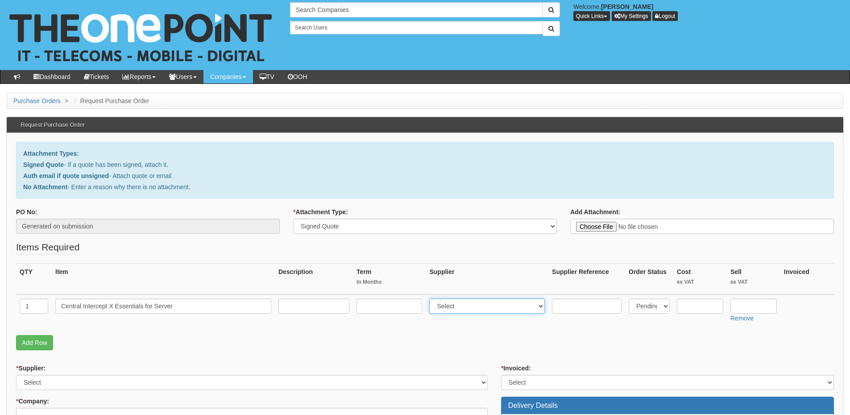
click at [476, 304] on select "Select 123 REG.co.uk 1Password 3 4Gon AA Jones Electric Ltd Abzorb Access Group…" at bounding box center [487, 305] width 116 height 15
select select "51"
click at [431, 298] on select "Select 123 REG.co.uk 1Password 3 4Gon AA Jones Electric Ltd Abzorb Access Group…" at bounding box center [487, 305] width 116 height 15
click at [750, 303] on input "text" at bounding box center [753, 305] width 46 height 15
type input "54"
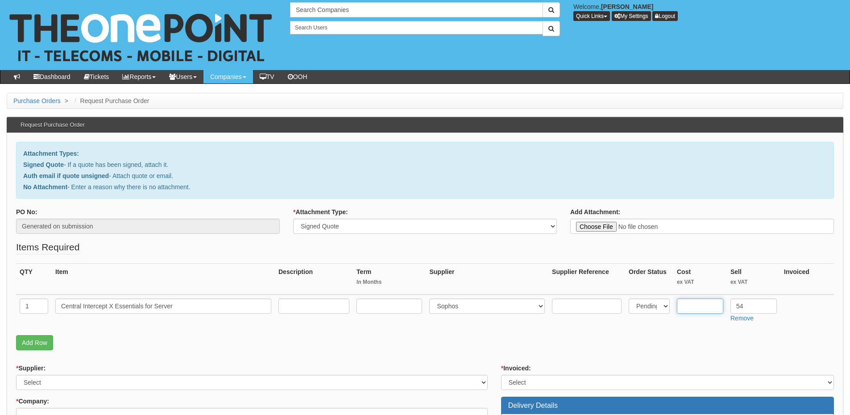
click at [700, 305] on input "text" at bounding box center [700, 305] width 46 height 15
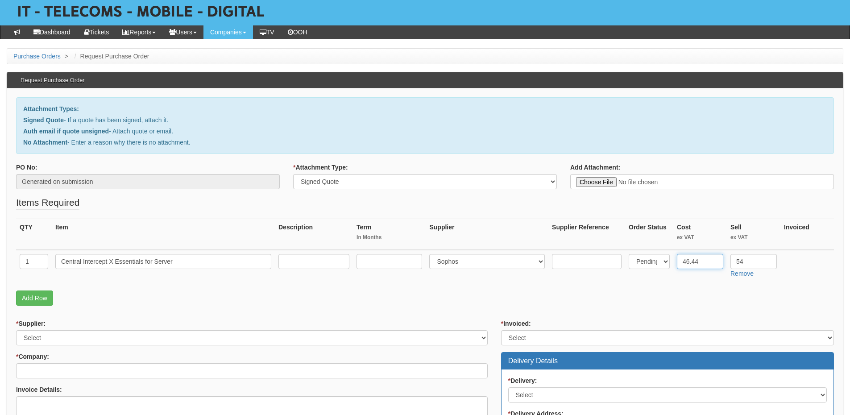
type input "46.44"
click at [390, 262] on input "text" at bounding box center [389, 261] width 66 height 15
type input "12"
click at [313, 265] on input "text" at bounding box center [313, 261] width 71 height 15
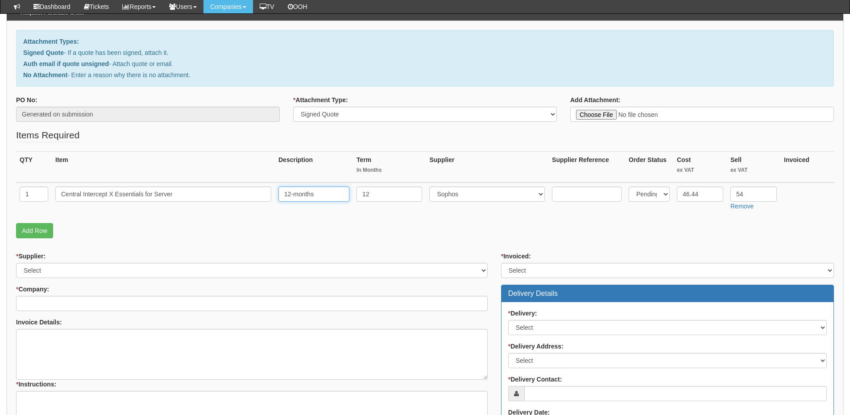
type input "12-months"
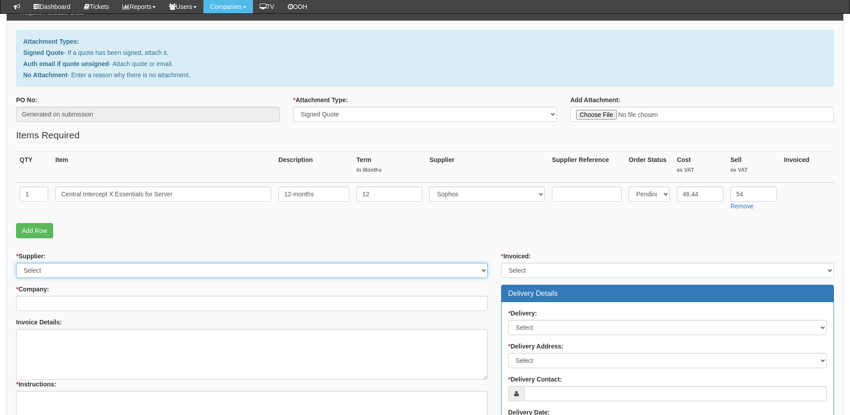
click at [97, 274] on select "Select 123 REG.co.uk 1Password 3 4Gon AA Jones Electric Ltd Abzorb Access Group…" at bounding box center [251, 270] width 471 height 15
select select "51"
click at [16, 263] on select "Select 123 REG.co.uk 1Password 3 4Gon AA Jones Electric Ltd Abzorb Access Group…" at bounding box center [251, 270] width 471 height 15
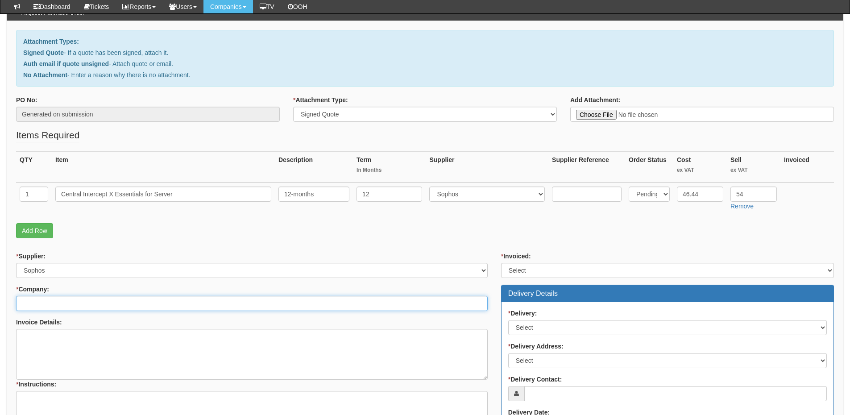
click at [78, 305] on input "* Company:" at bounding box center [251, 303] width 471 height 15
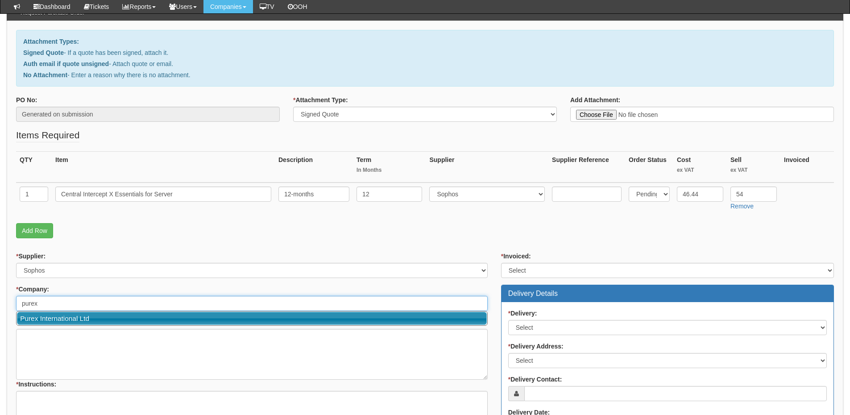
click at [77, 318] on link "Purex International Ltd" at bounding box center [252, 318] width 470 height 13
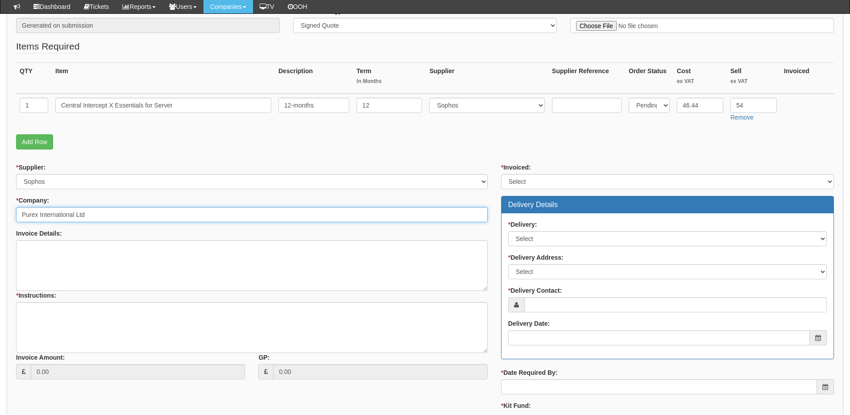
scroll to position [178, 0]
type input "Purex International Ltd"
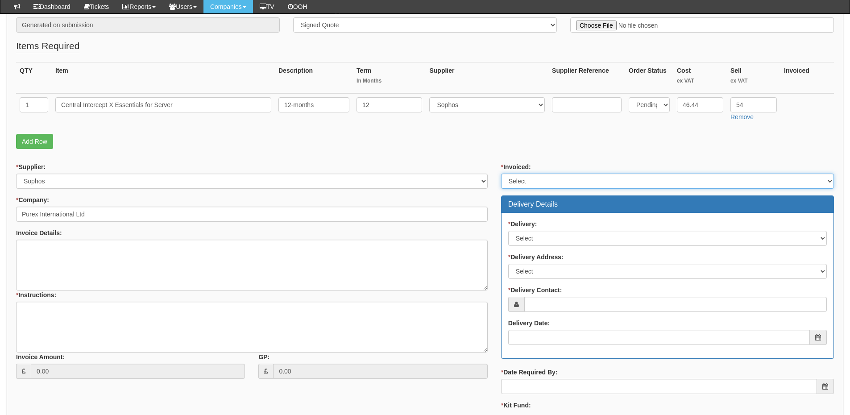
click at [517, 184] on select "Select Yes No N/A STB (part of order)" at bounding box center [667, 180] width 333 height 15
select select "2"
click at [501, 173] on select "Select Yes No N/A STB (part of order)" at bounding box center [667, 180] width 333 height 15
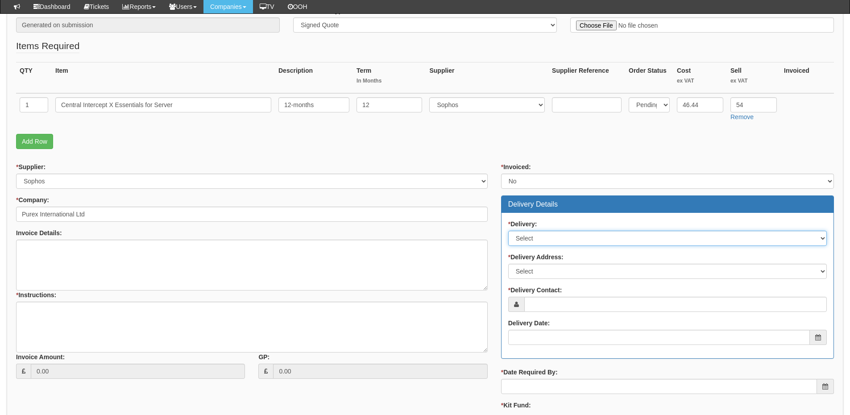
click at [525, 238] on select "Select No Not Applicable Yes" at bounding box center [667, 238] width 318 height 15
select select "3"
click at [508, 231] on select "Select No Not Applicable Yes" at bounding box center [667, 238] width 318 height 15
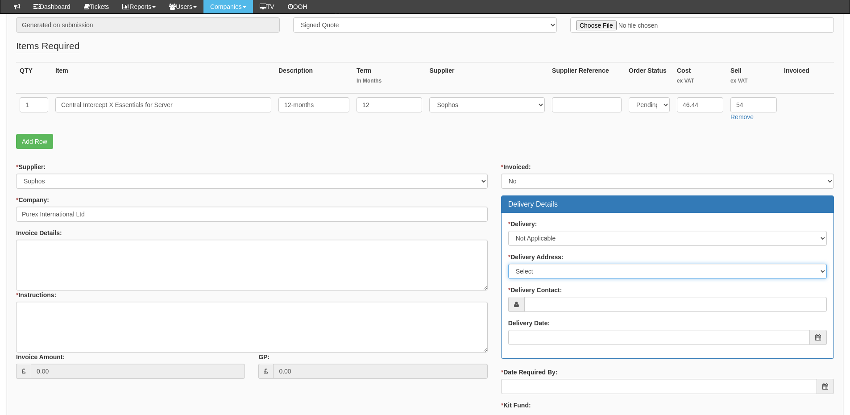
click at [526, 270] on select "Select Not Applicable Main Address - DN8 5UE Other" at bounding box center [667, 271] width 318 height 15
select select "N/A"
click at [508, 264] on select "Select Not Applicable Main Address - DN8 5UE Other" at bounding box center [667, 271] width 318 height 15
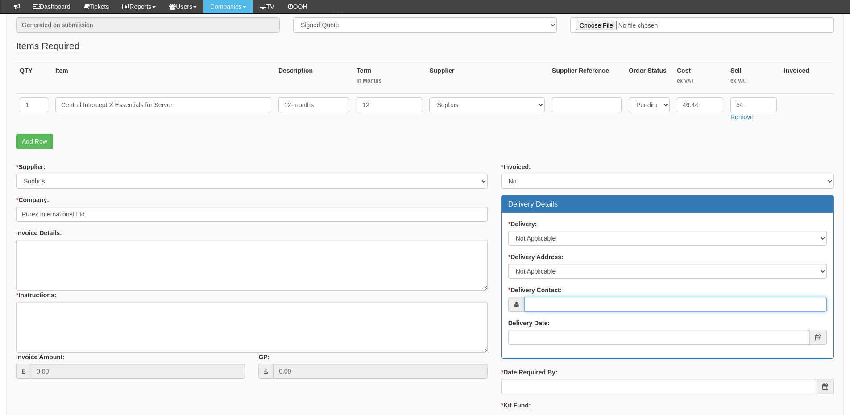
click at [533, 299] on input "* Delivery Contact:" at bounding box center [675, 304] width 302 height 15
click at [544, 301] on input "* Delivery Contact:" at bounding box center [675, 304] width 302 height 15
paste input "[PERSON_NAME]"
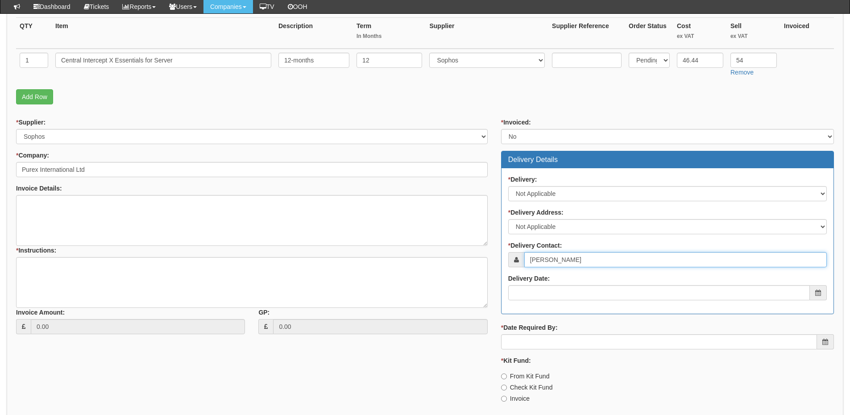
type input "[PERSON_NAME]"
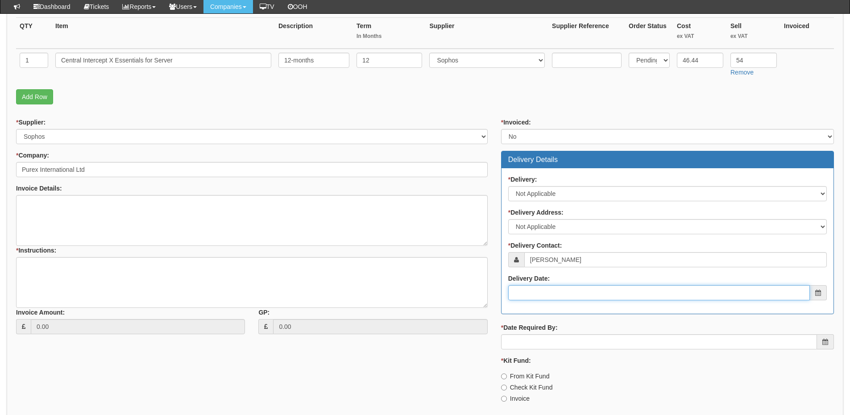
click at [556, 288] on input "Delivery Date:" at bounding box center [658, 292] width 301 height 15
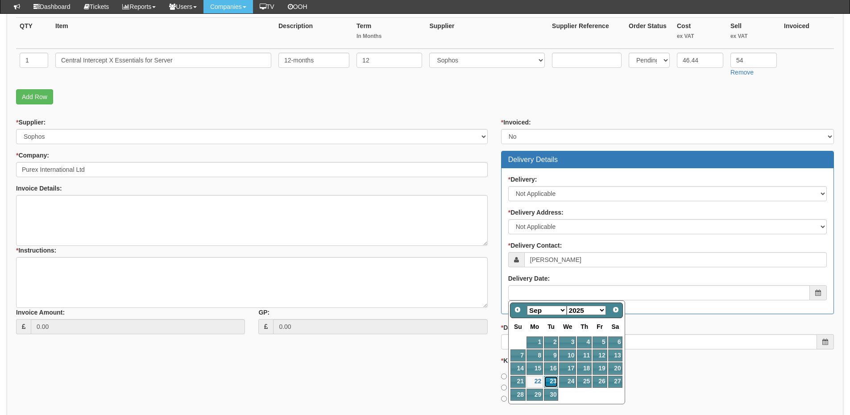
click at [553, 378] on link "23" at bounding box center [551, 381] width 14 height 12
type input "2025-09-23"
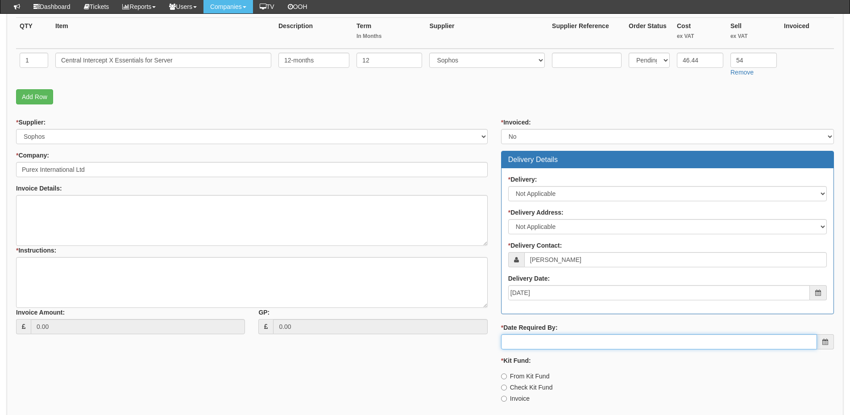
click at [541, 342] on input "* Date Required By:" at bounding box center [659, 341] width 316 height 15
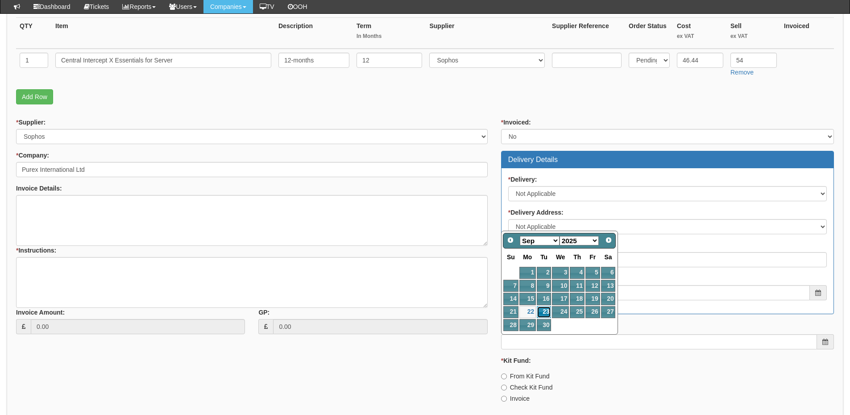
click at [545, 311] on link "23" at bounding box center [543, 312] width 14 height 12
type input "2025-09-23"
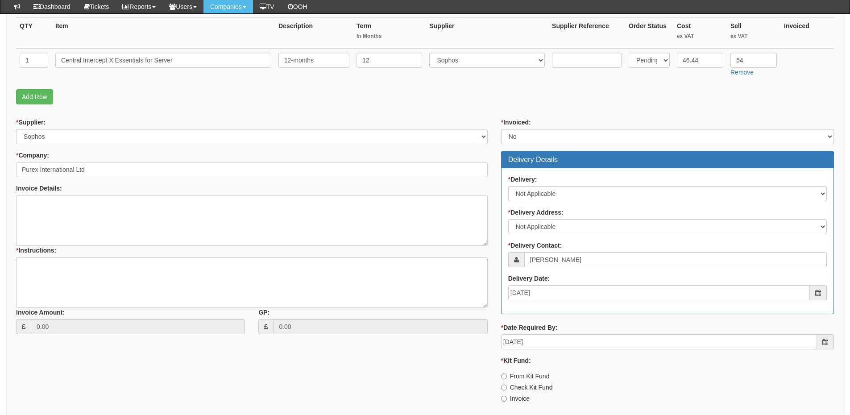
click at [520, 398] on label "Invoice" at bounding box center [515, 398] width 29 height 9
click at [507, 398] on input "Invoice" at bounding box center [504, 399] width 6 height 6
radio input "true"
click at [84, 288] on textarea "* Instructions:" at bounding box center [251, 282] width 471 height 51
type textarea "S"
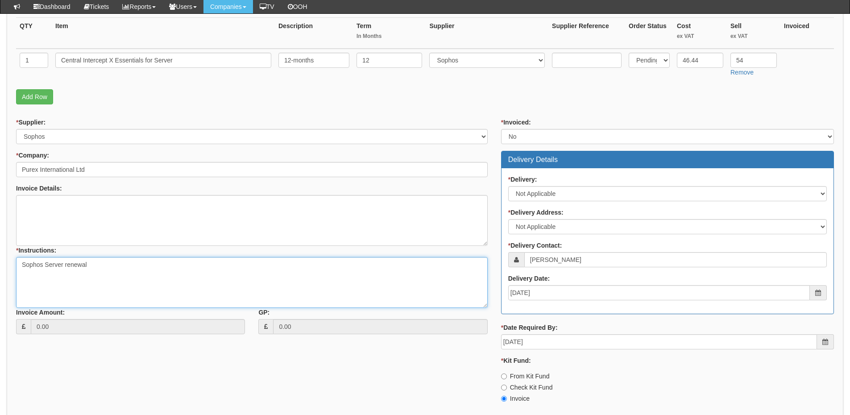
click at [46, 264] on textarea "Sophos Server renewal" at bounding box center [251, 282] width 471 height 51
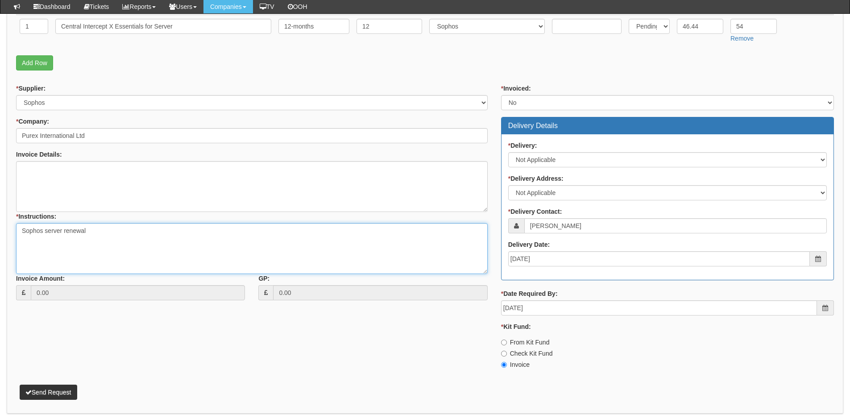
scroll to position [291, 0]
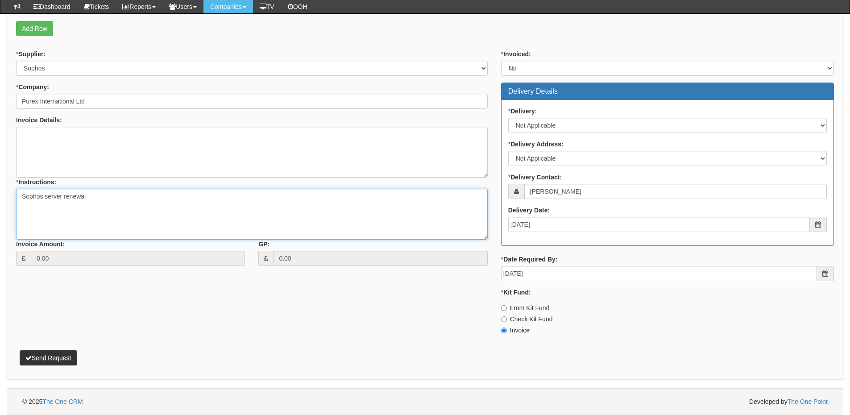
type textarea "Sophos server renewal"
click at [59, 359] on button "Send Request" at bounding box center [49, 357] width 58 height 15
